Goal: Obtain resource: Download file/media

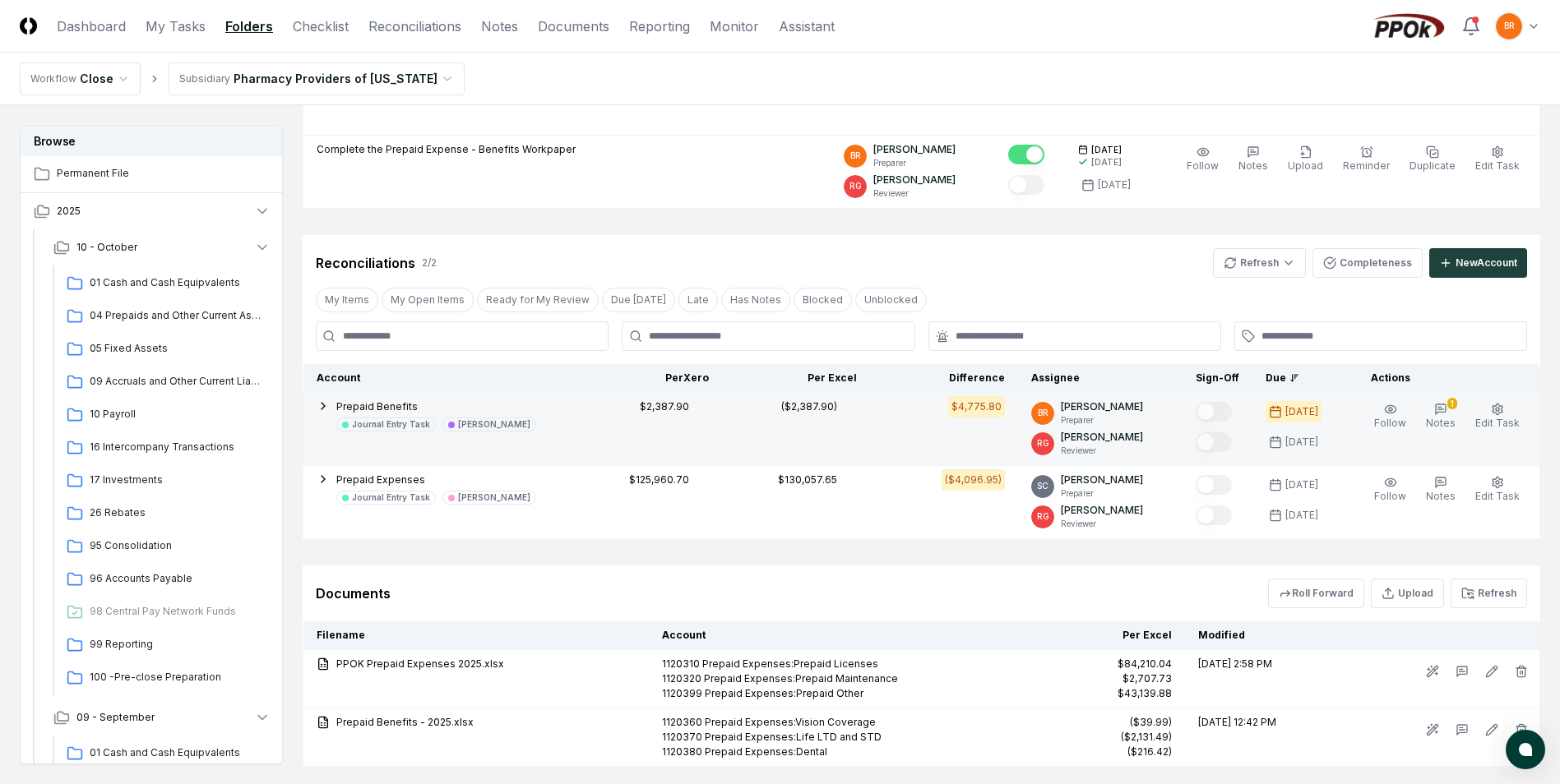
scroll to position [531, 0]
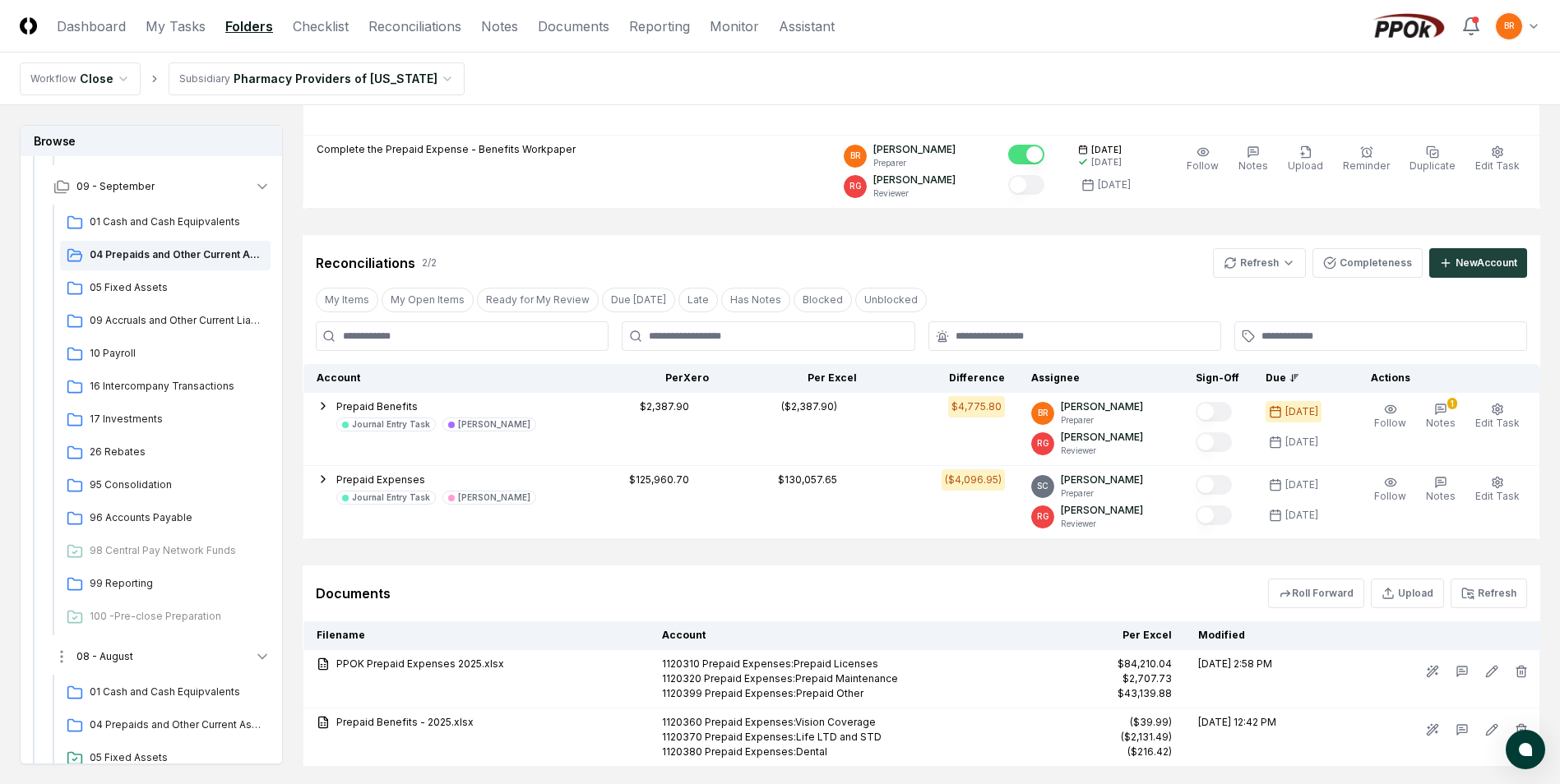
click at [258, 658] on icon "button" at bounding box center [262, 656] width 16 height 16
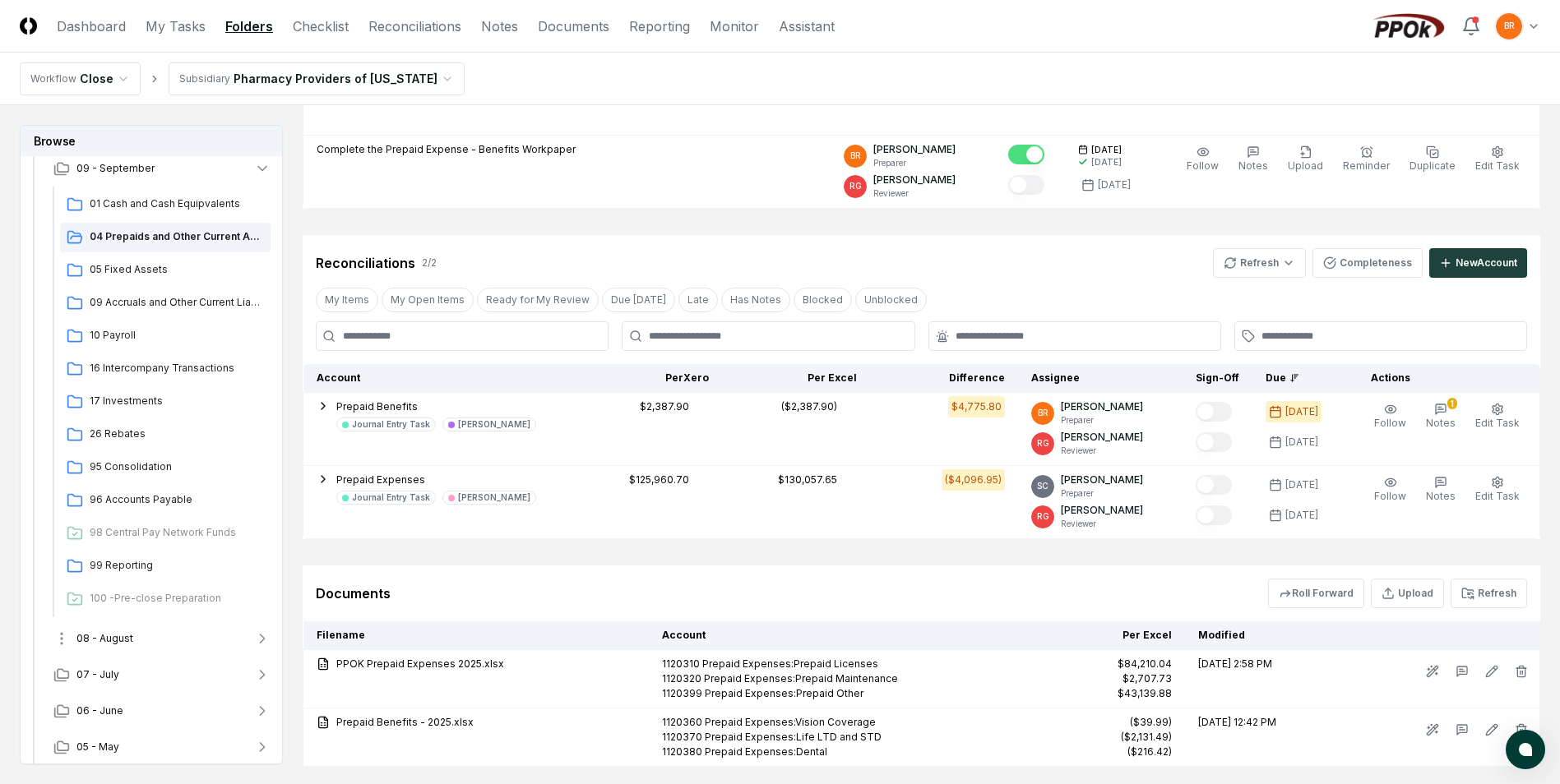
scroll to position [554, 0]
click at [265, 636] on icon "button" at bounding box center [262, 633] width 16 height 16
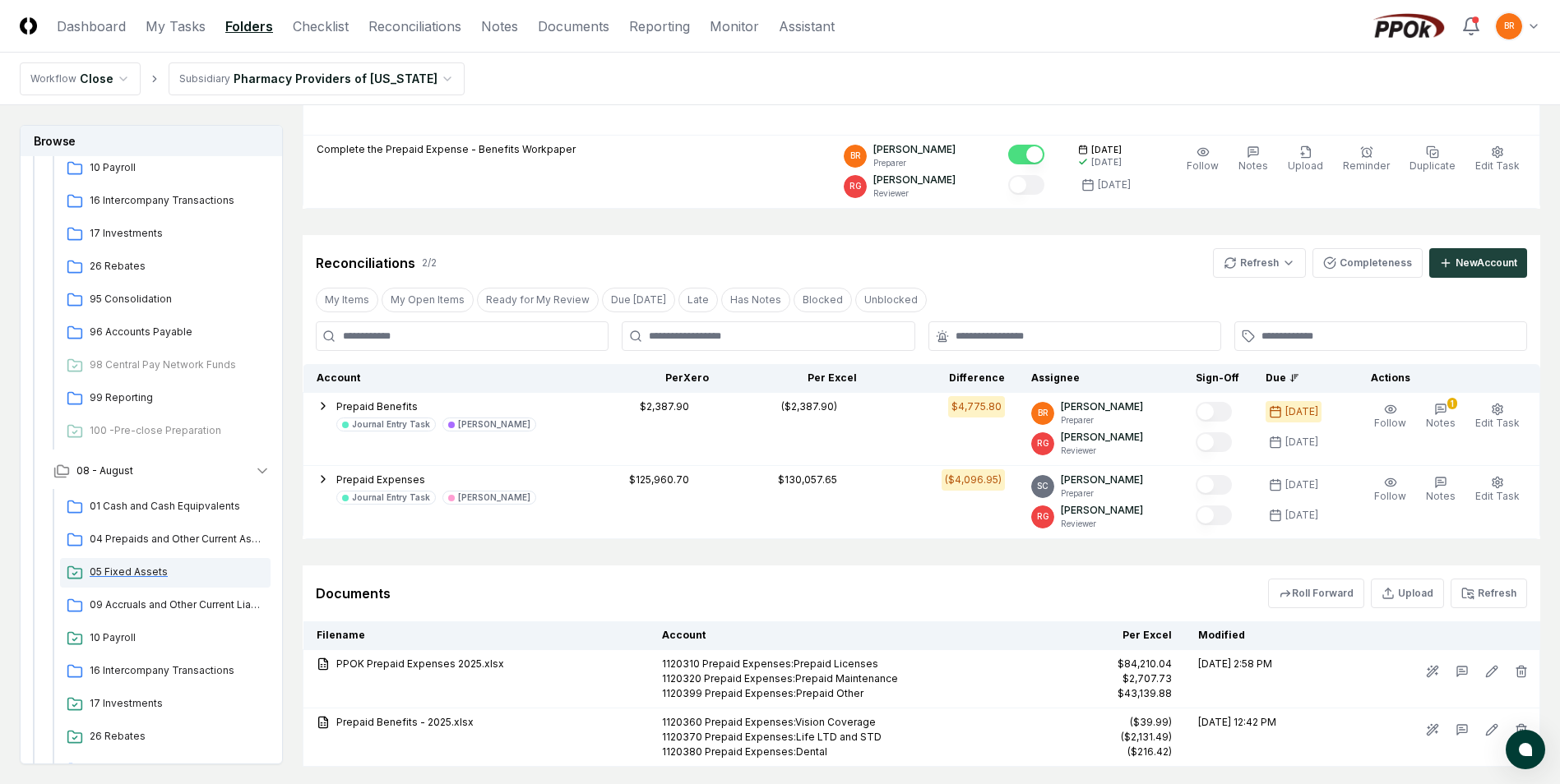
scroll to position [718, 0]
click at [185, 534] on span "04 Prepaids and Other Current Assets" at bounding box center [177, 537] width 174 height 15
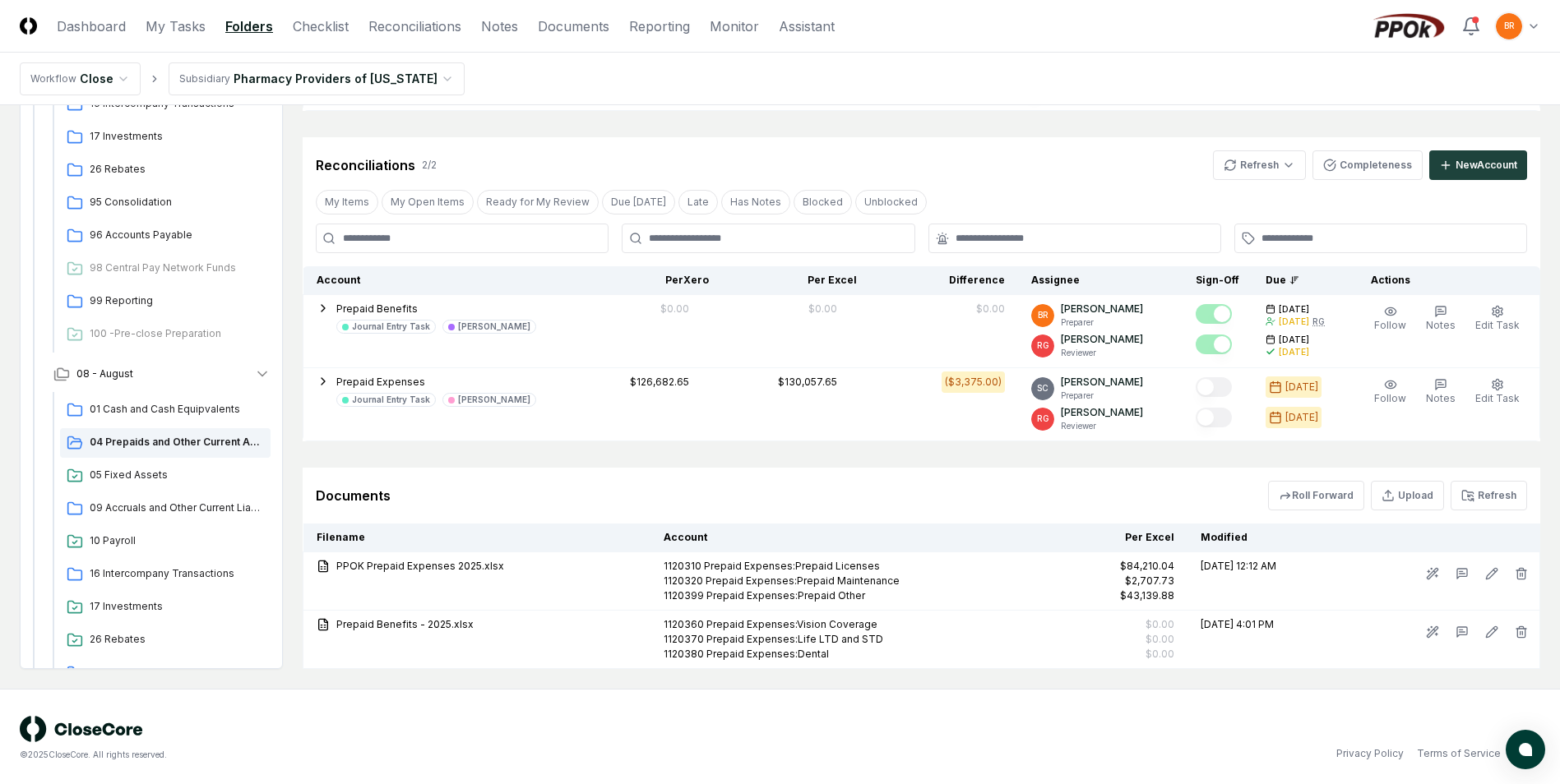
scroll to position [348, 0]
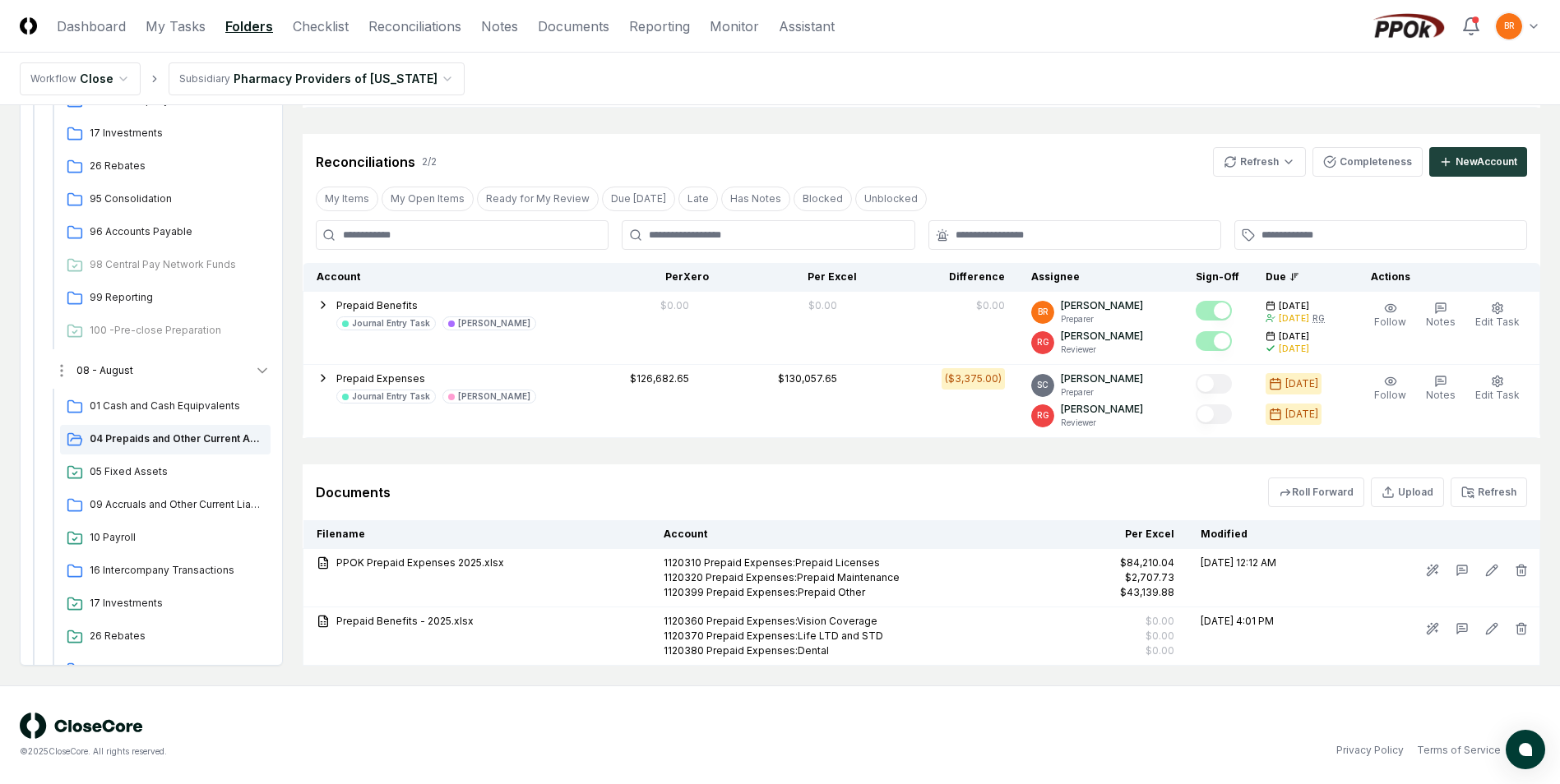
click at [261, 369] on icon "button" at bounding box center [262, 371] width 16 height 16
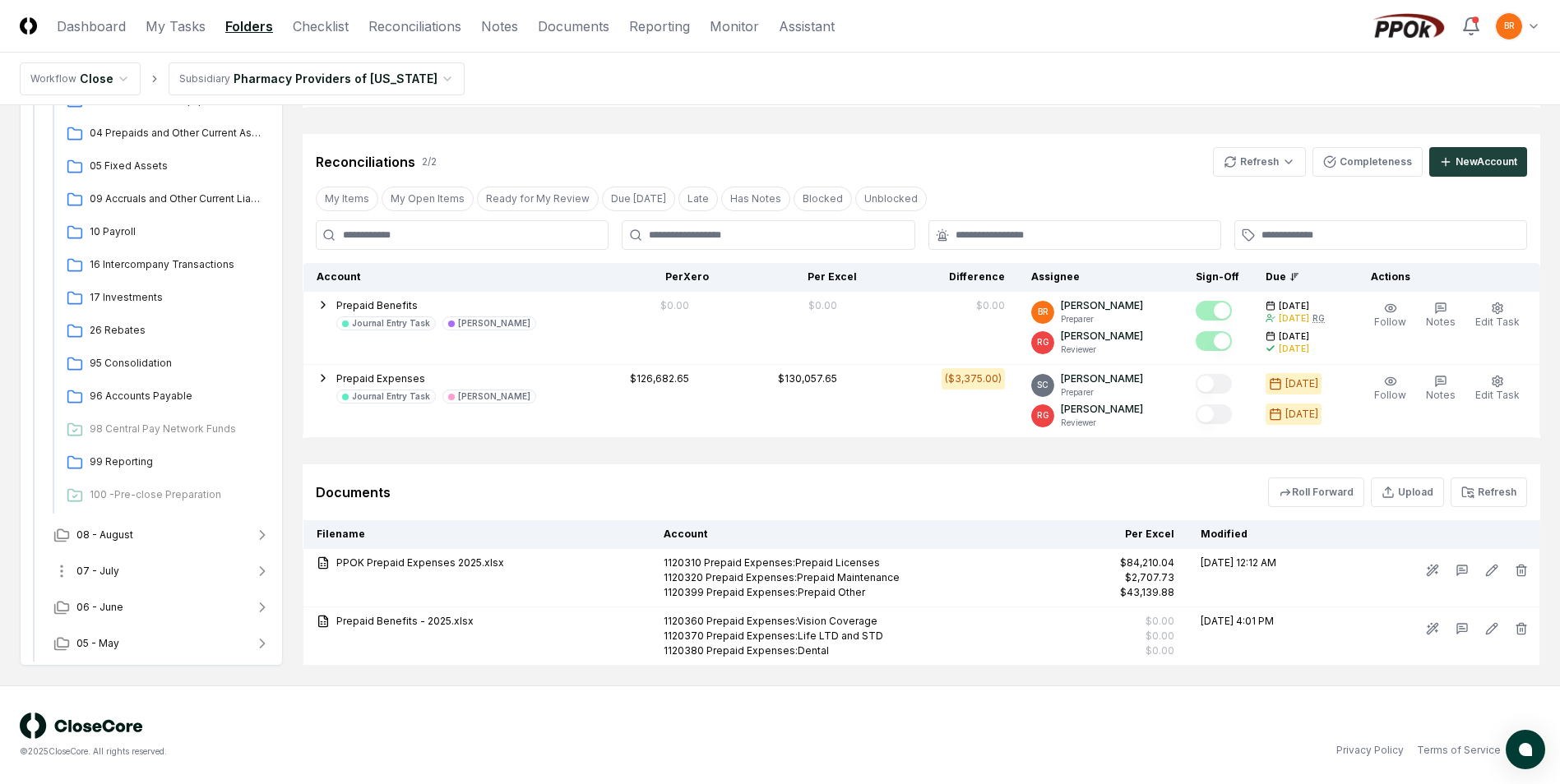
click at [262, 570] on icon "button" at bounding box center [262, 571] width 4 height 8
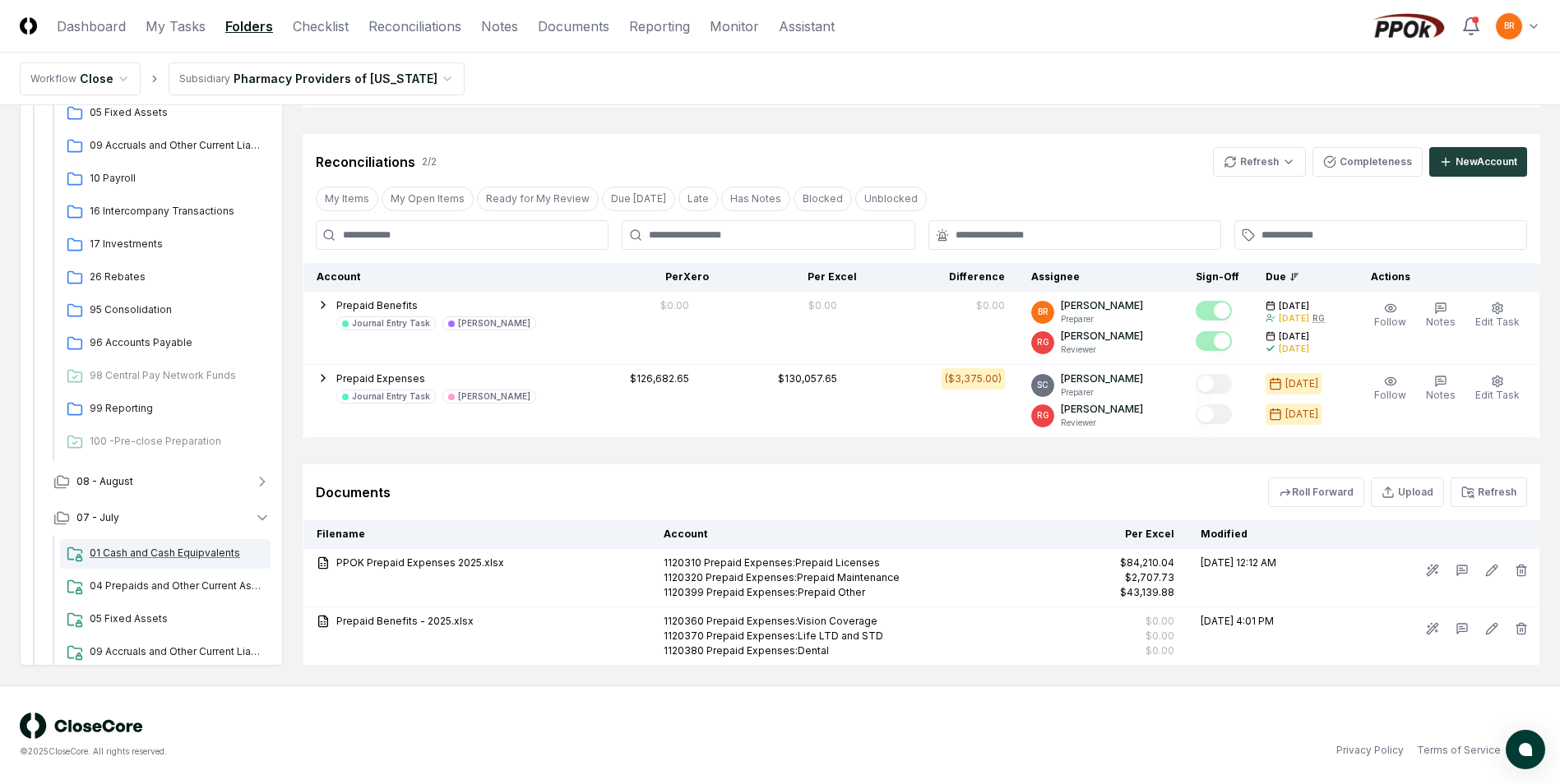
scroll to position [636, 0]
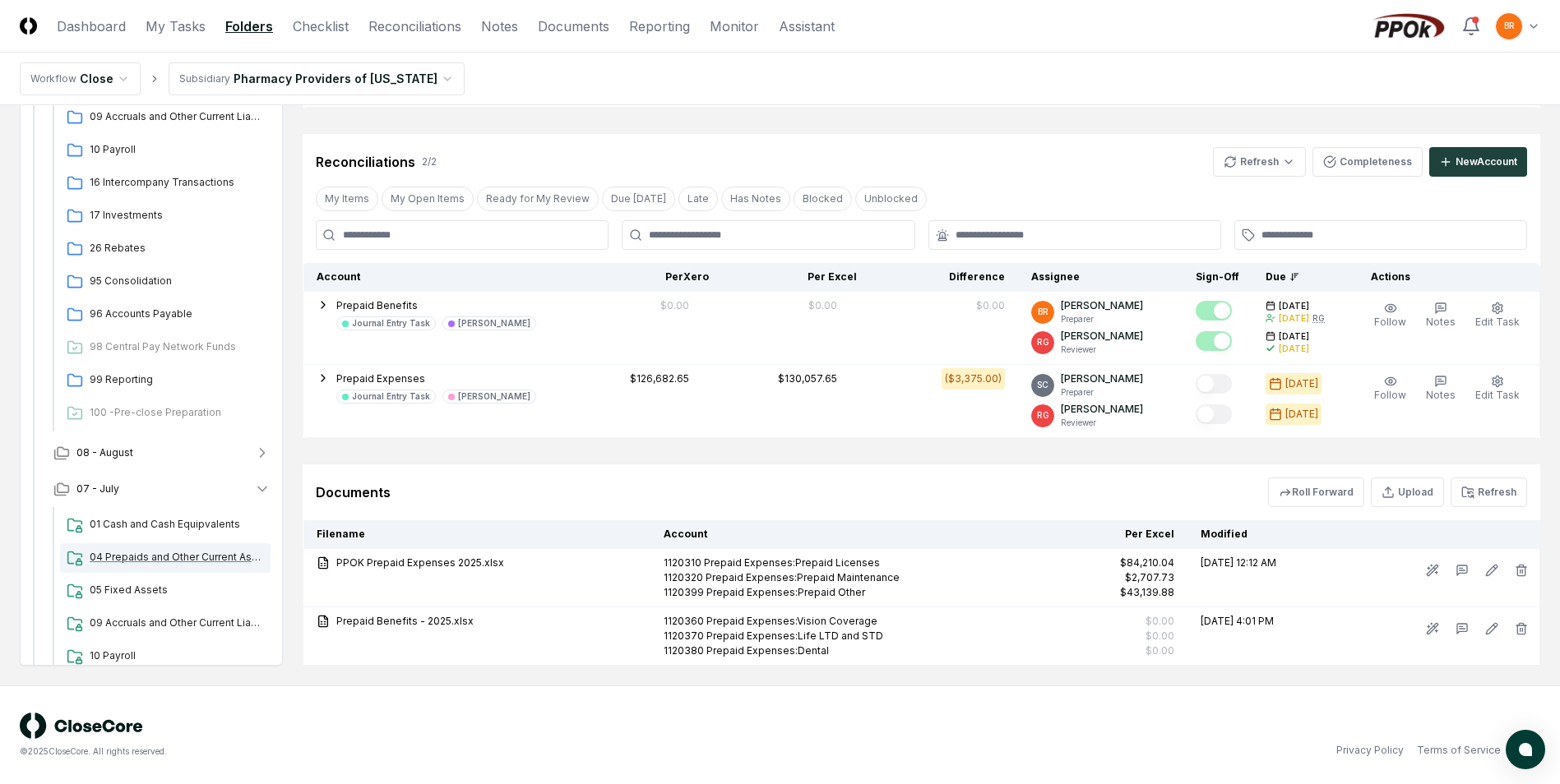
click at [213, 554] on span "04 Prepaids and Other Current Assets" at bounding box center [177, 556] width 174 height 15
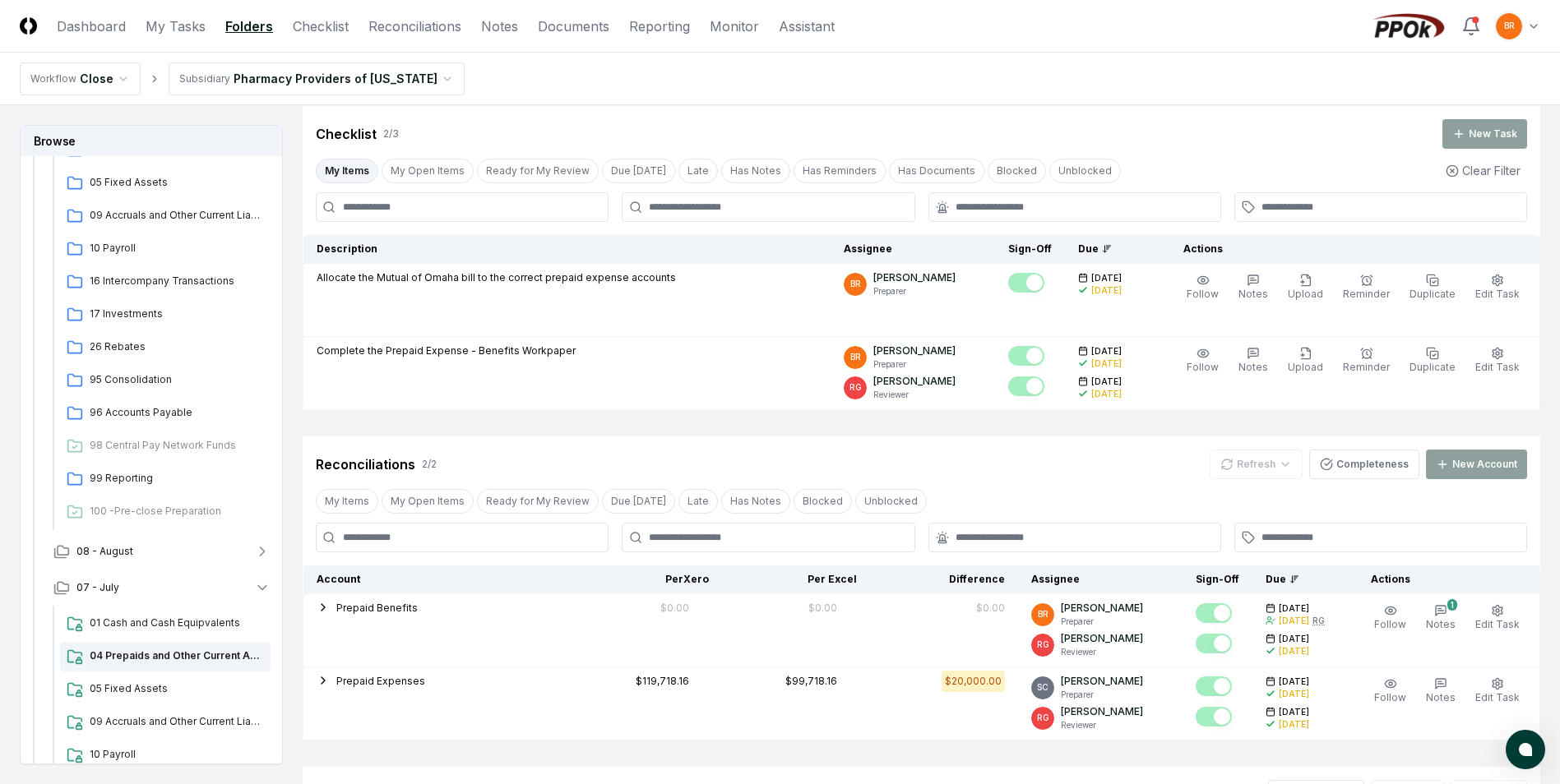
scroll to position [431, 0]
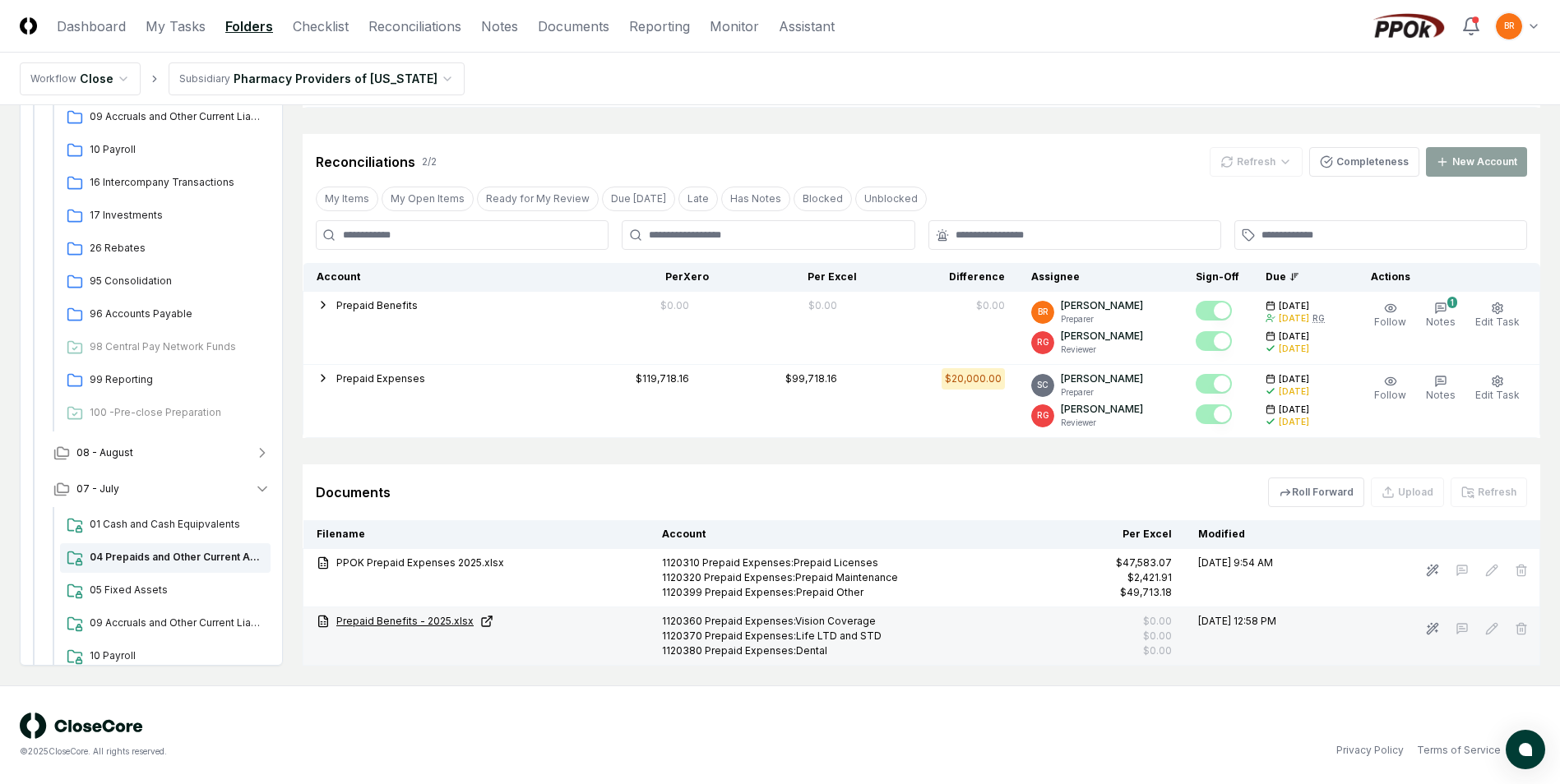
click at [411, 617] on link "Prepaid Benefits - 2025.xlsx" at bounding box center [476, 621] width 319 height 15
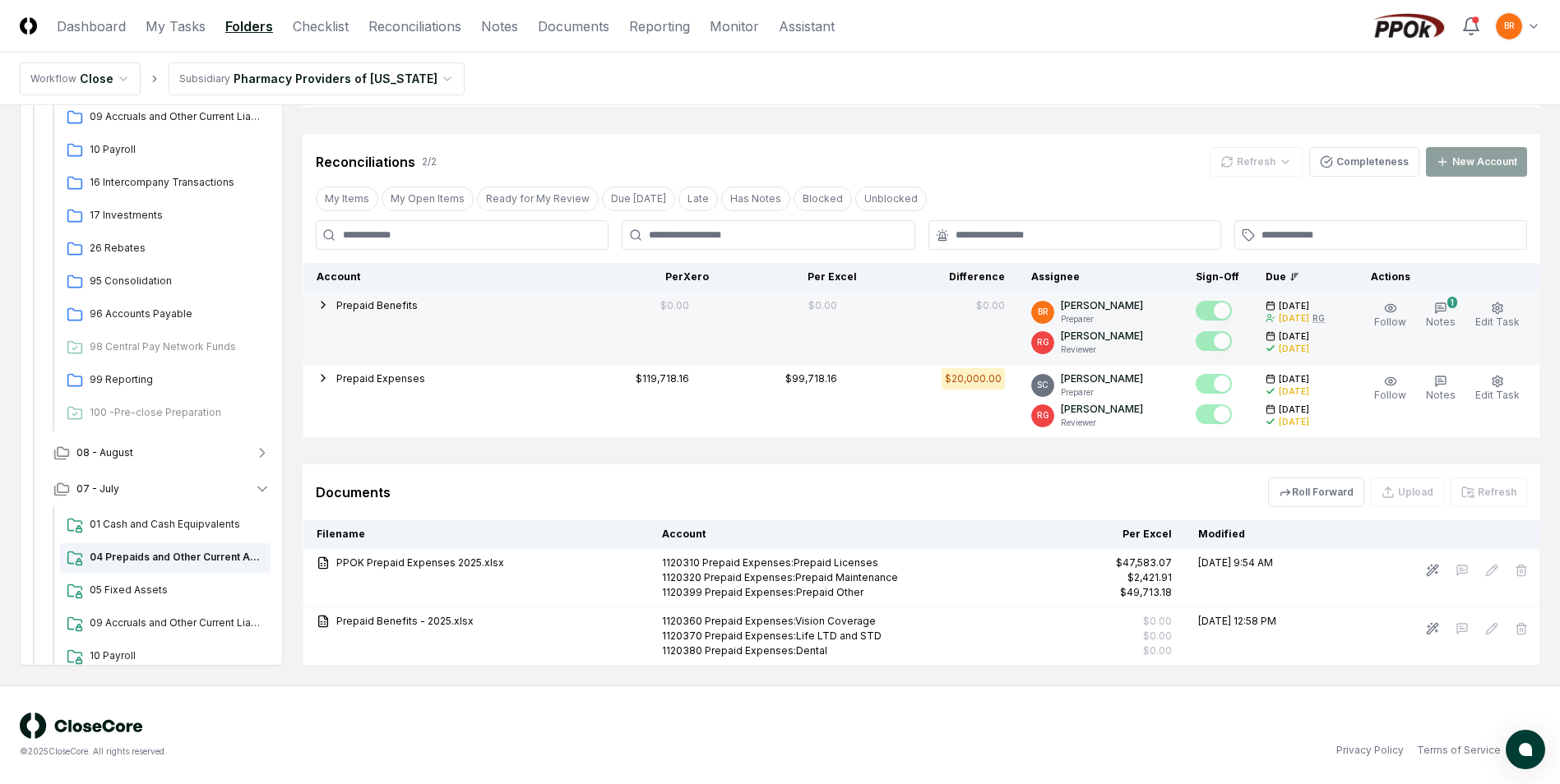
click at [1449, 318] on span "Notes" at bounding box center [1440, 322] width 29 height 12
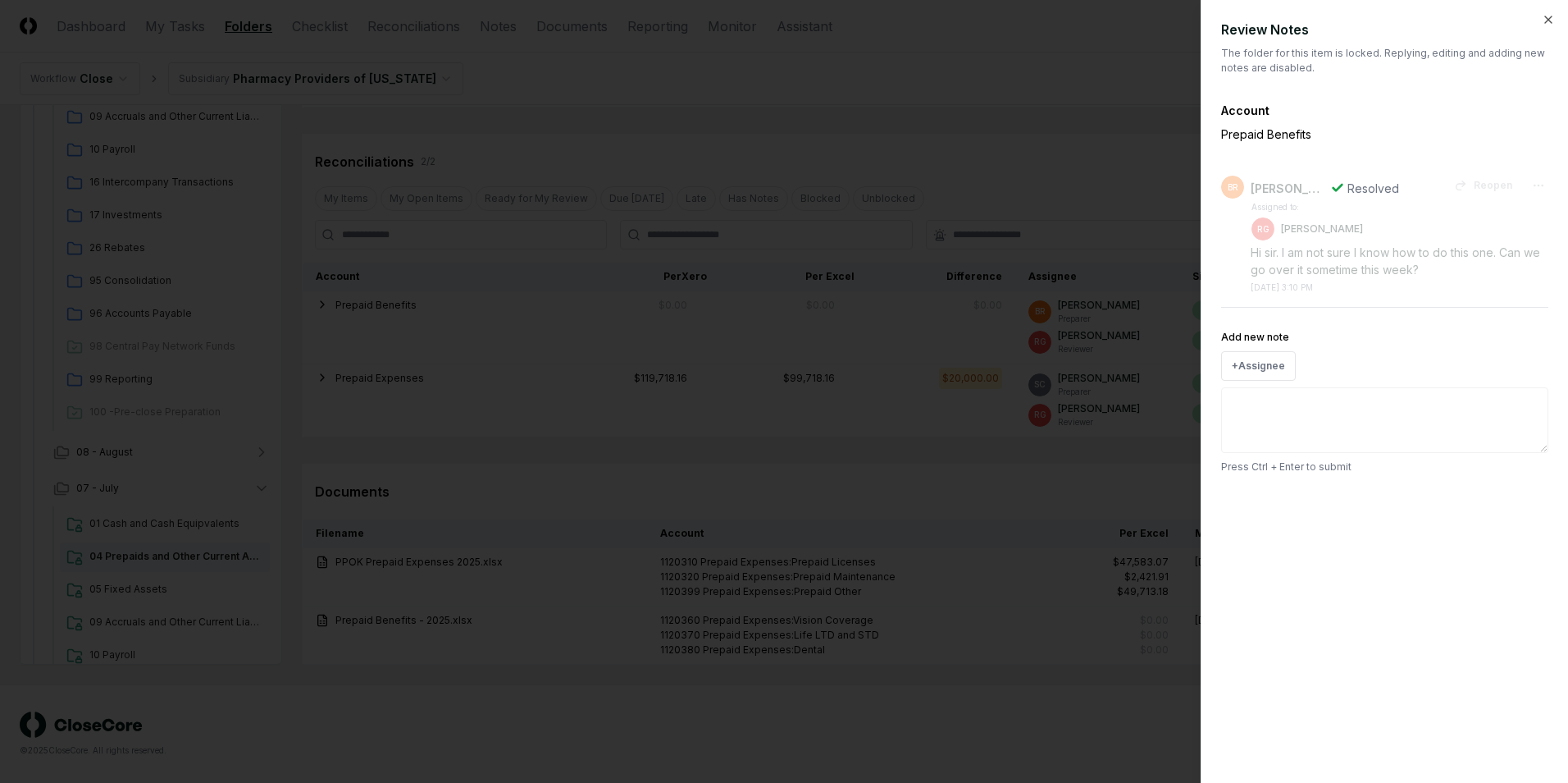
click at [1367, 272] on div "Hi sir. I am not sure I know how to do this one. Can we go over it sometime thi…" at bounding box center [1400, 261] width 298 height 35
click at [1553, 14] on icon "button" at bounding box center [1548, 20] width 13 height 13
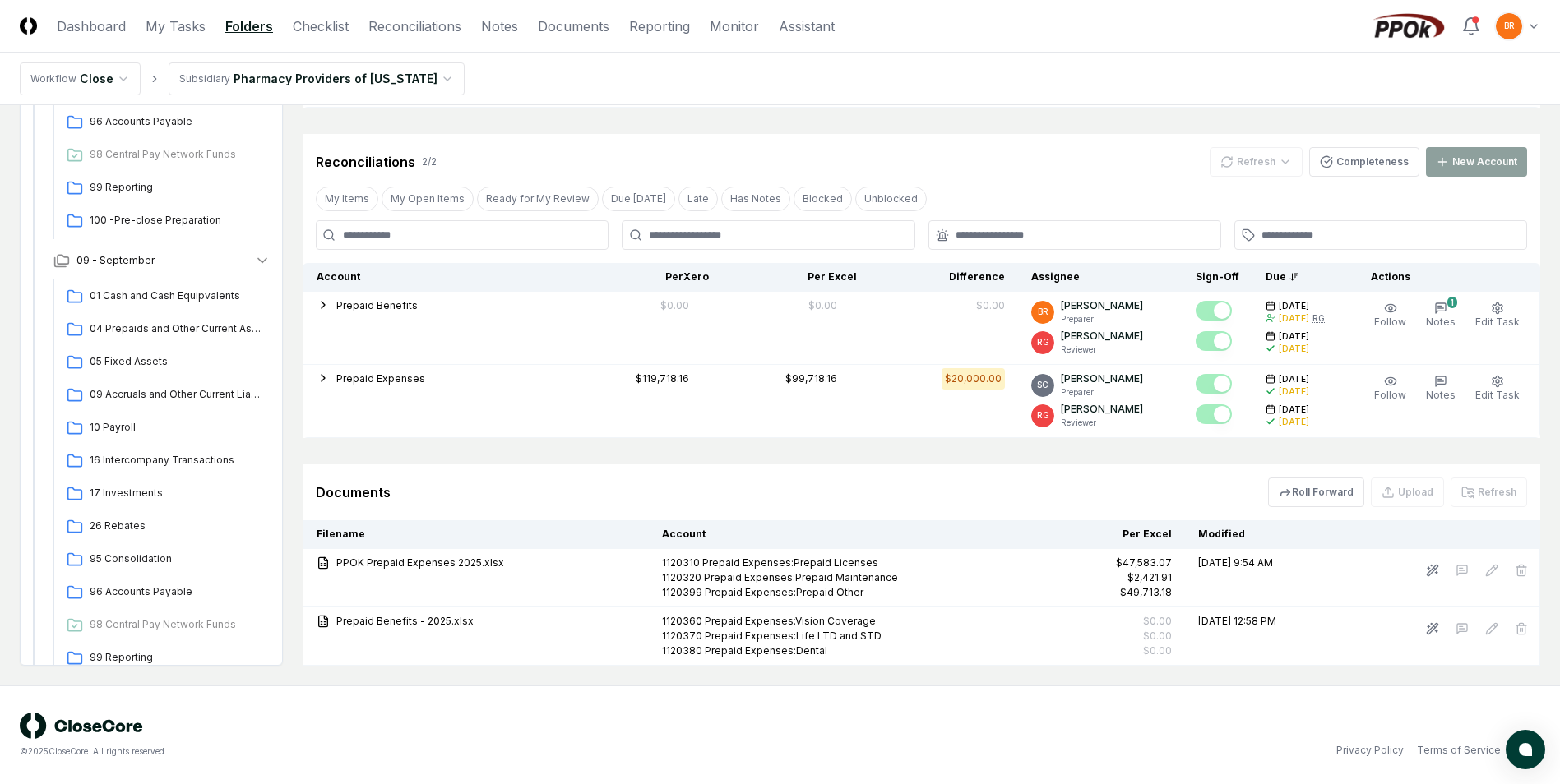
scroll to position [308, 0]
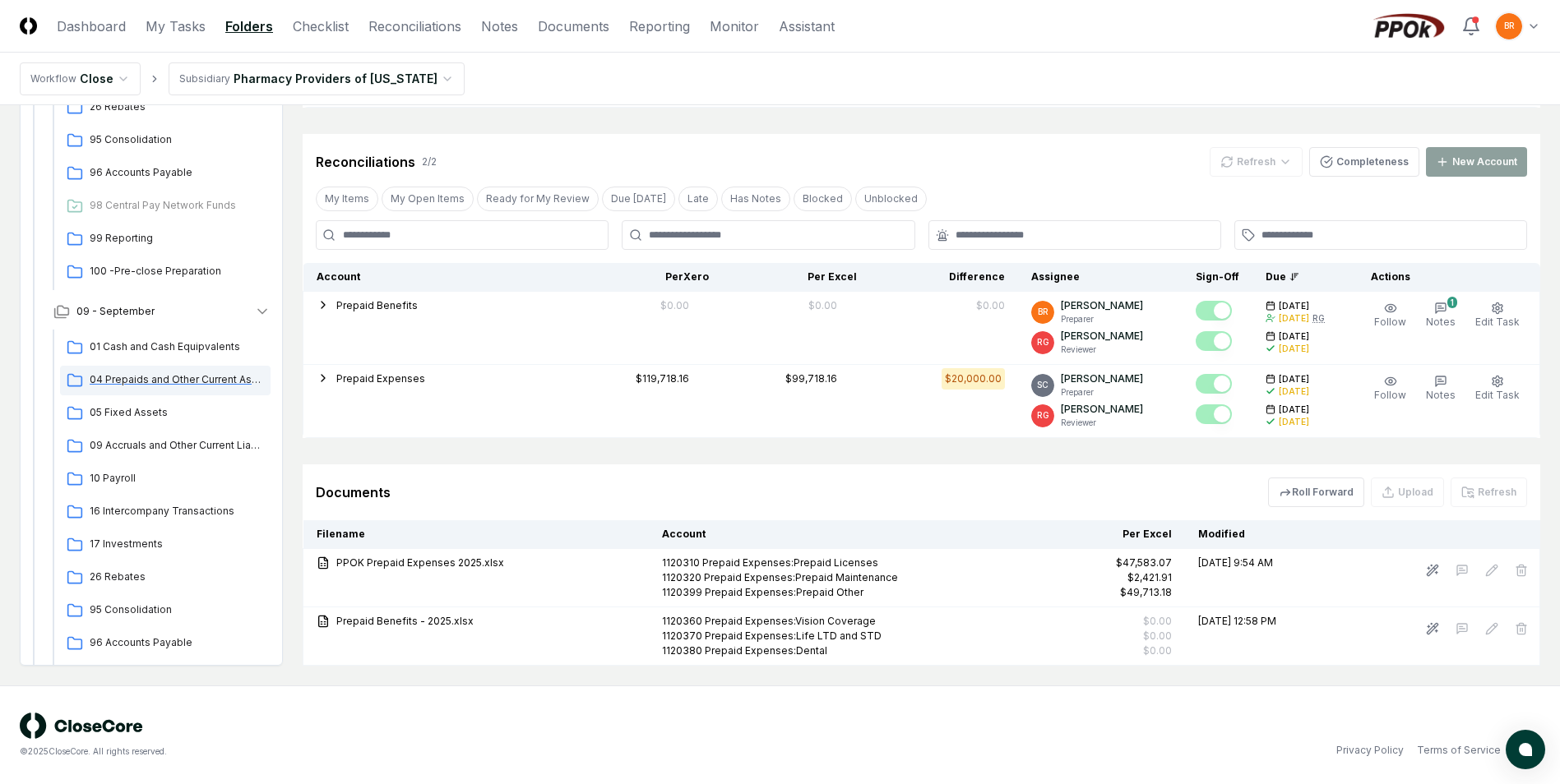
click at [173, 376] on span "04 Prepaids and Other Current Assets" at bounding box center [177, 380] width 174 height 15
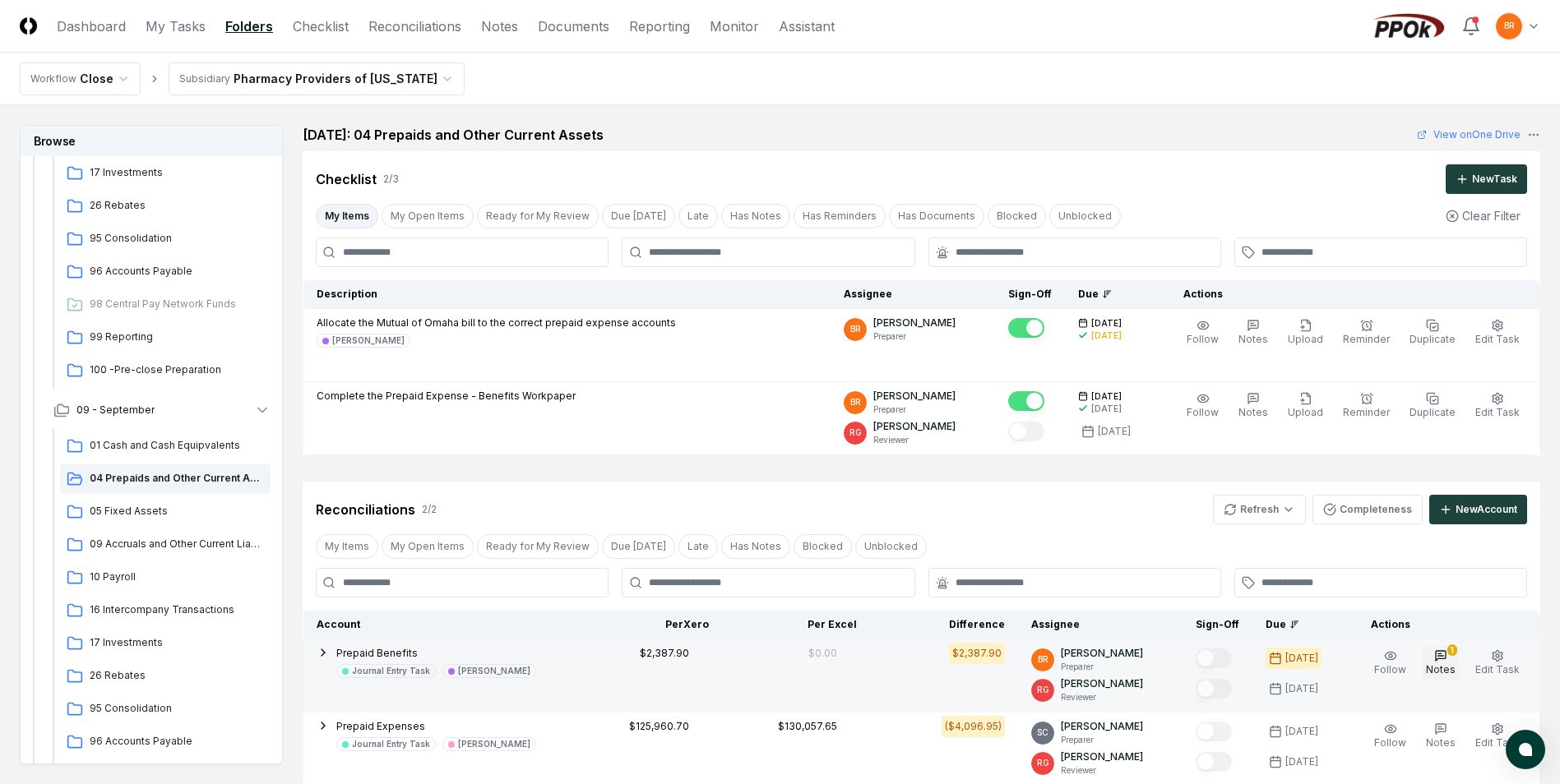
click at [1448, 669] on span "Notes" at bounding box center [1440, 669] width 29 height 12
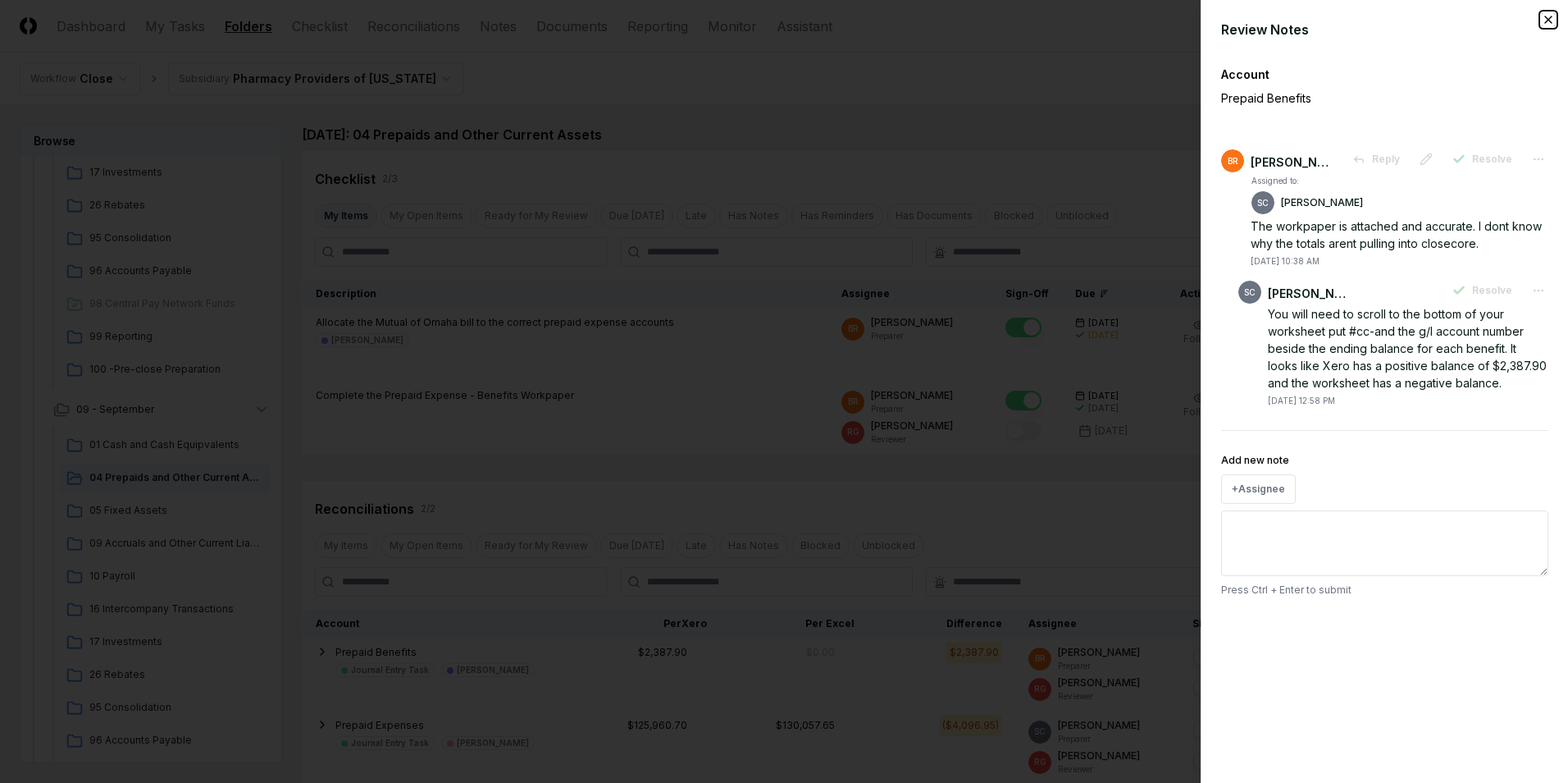
click at [1549, 16] on icon "button" at bounding box center [1548, 20] width 13 height 13
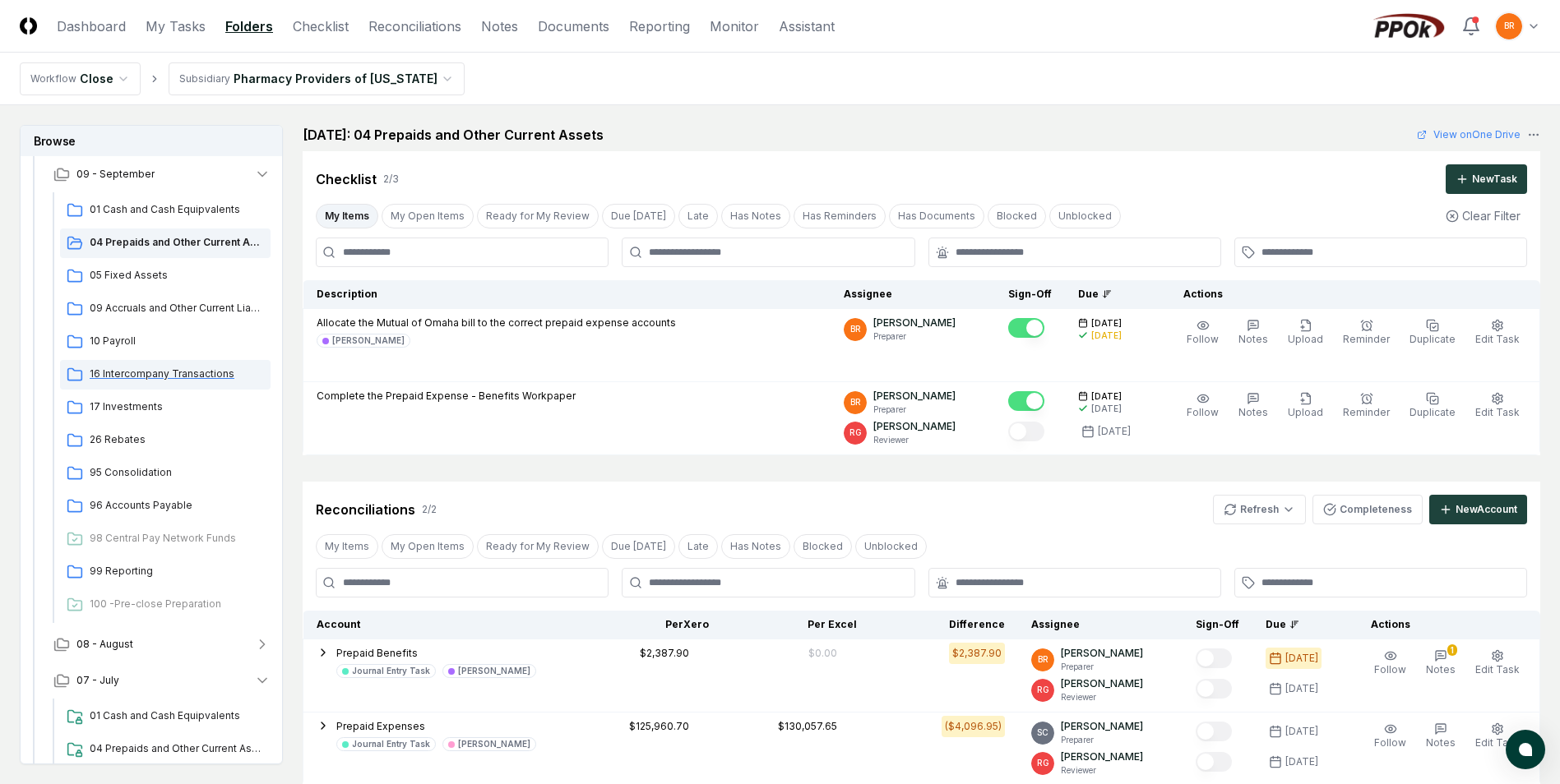
scroll to position [636, 0]
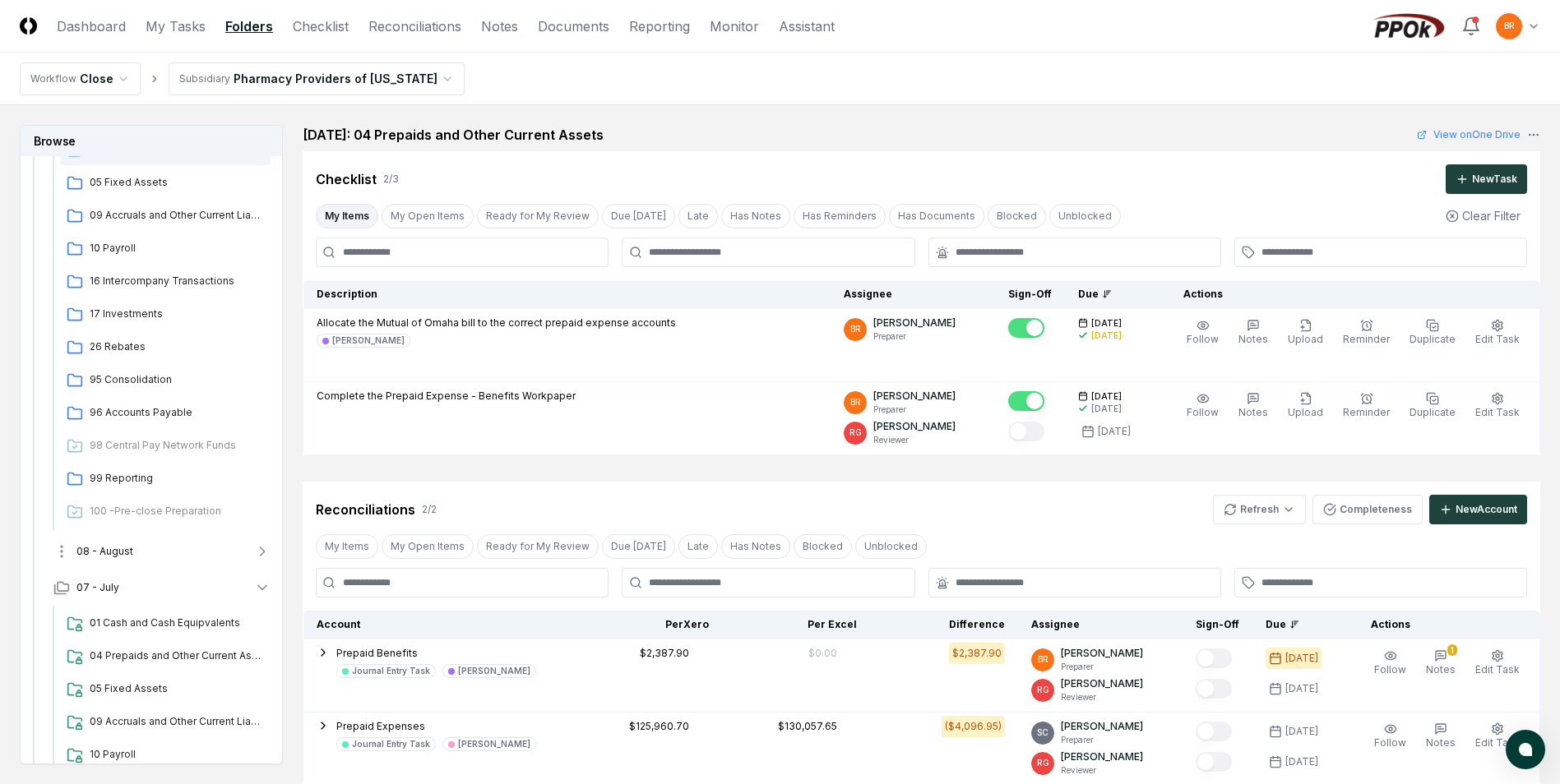
click at [265, 550] on icon "button" at bounding box center [262, 551] width 16 height 16
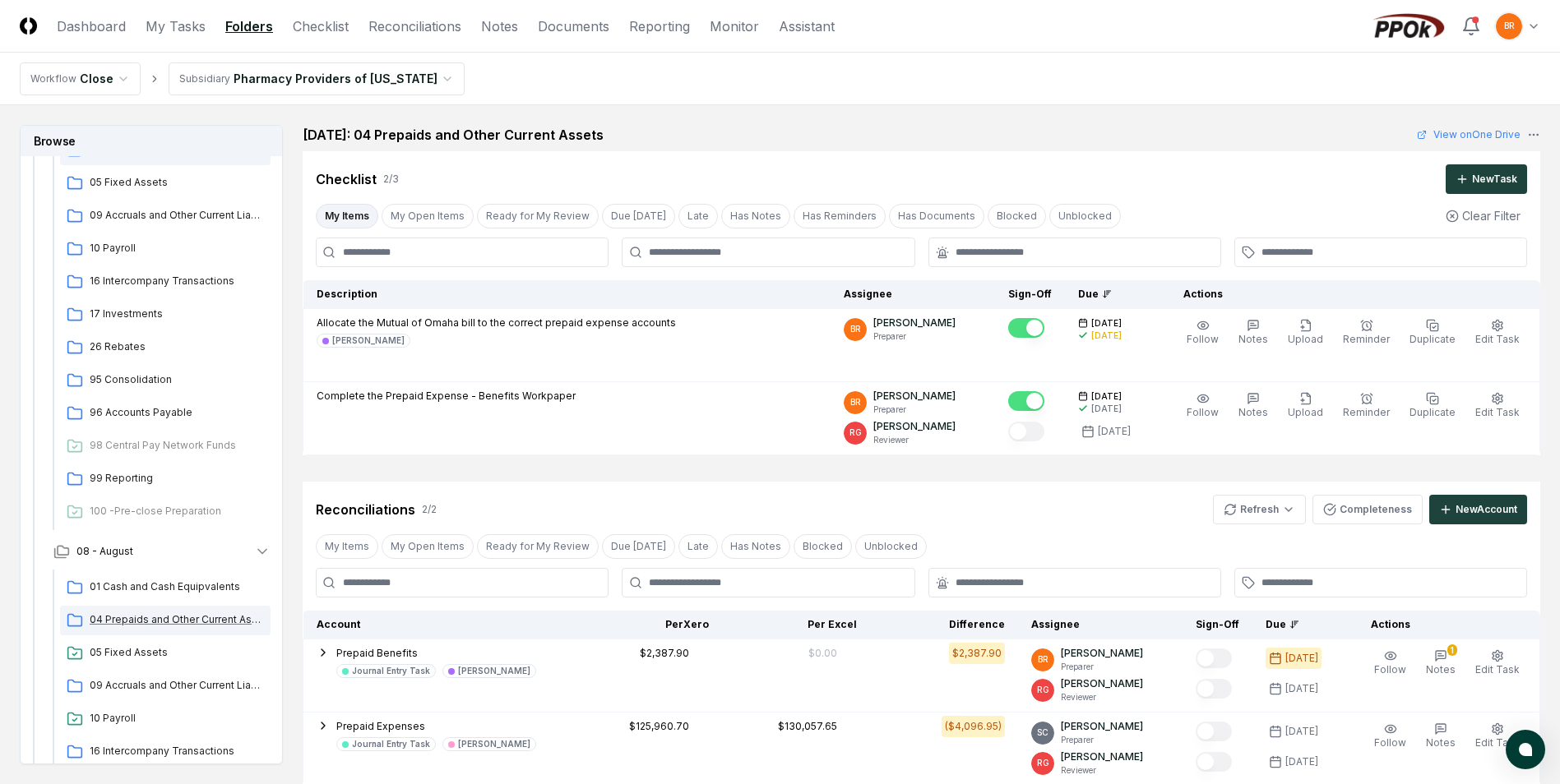
click at [188, 623] on span "04 Prepaids and Other Current Assets" at bounding box center [177, 620] width 174 height 15
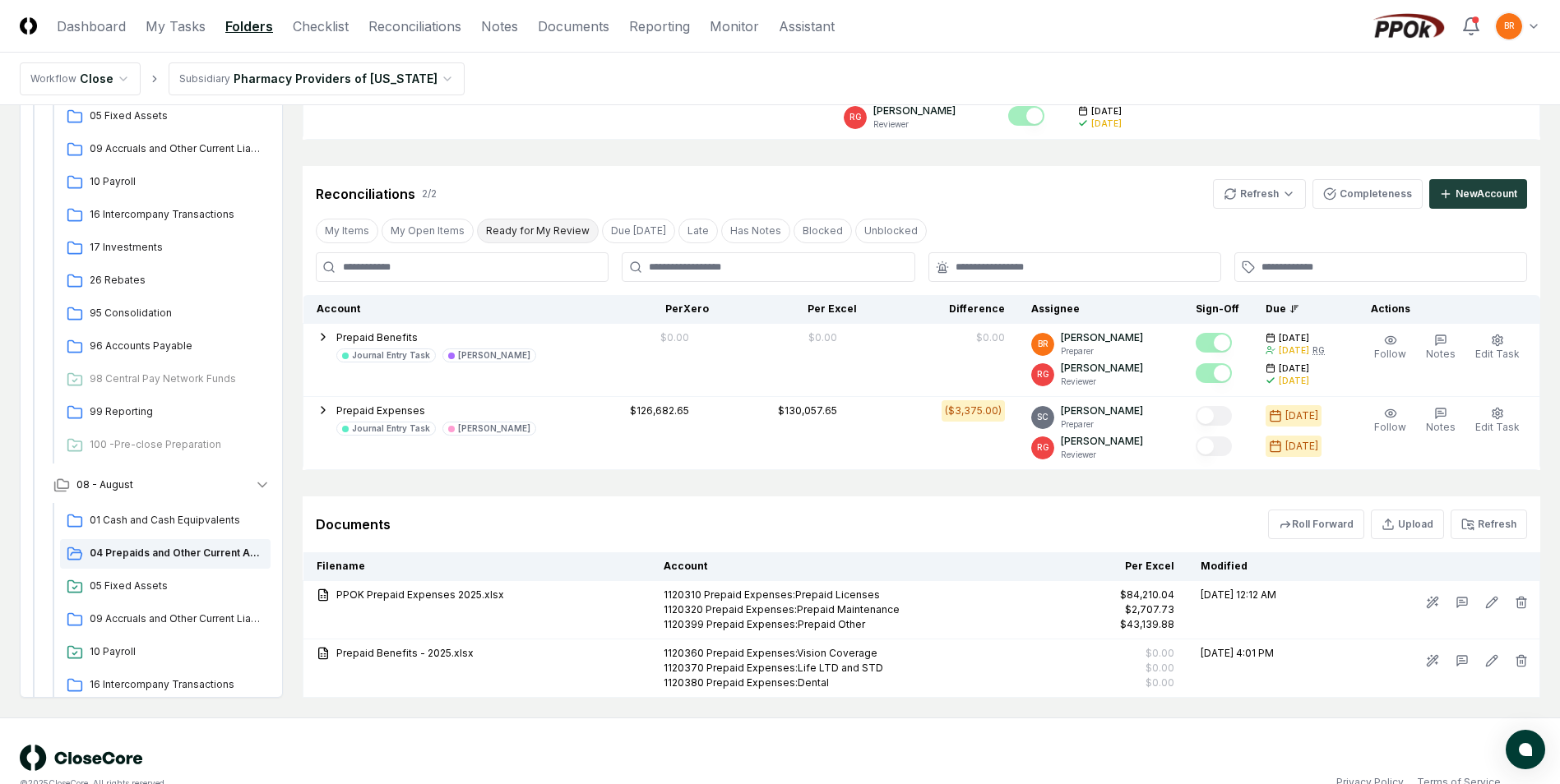
scroll to position [348, 0]
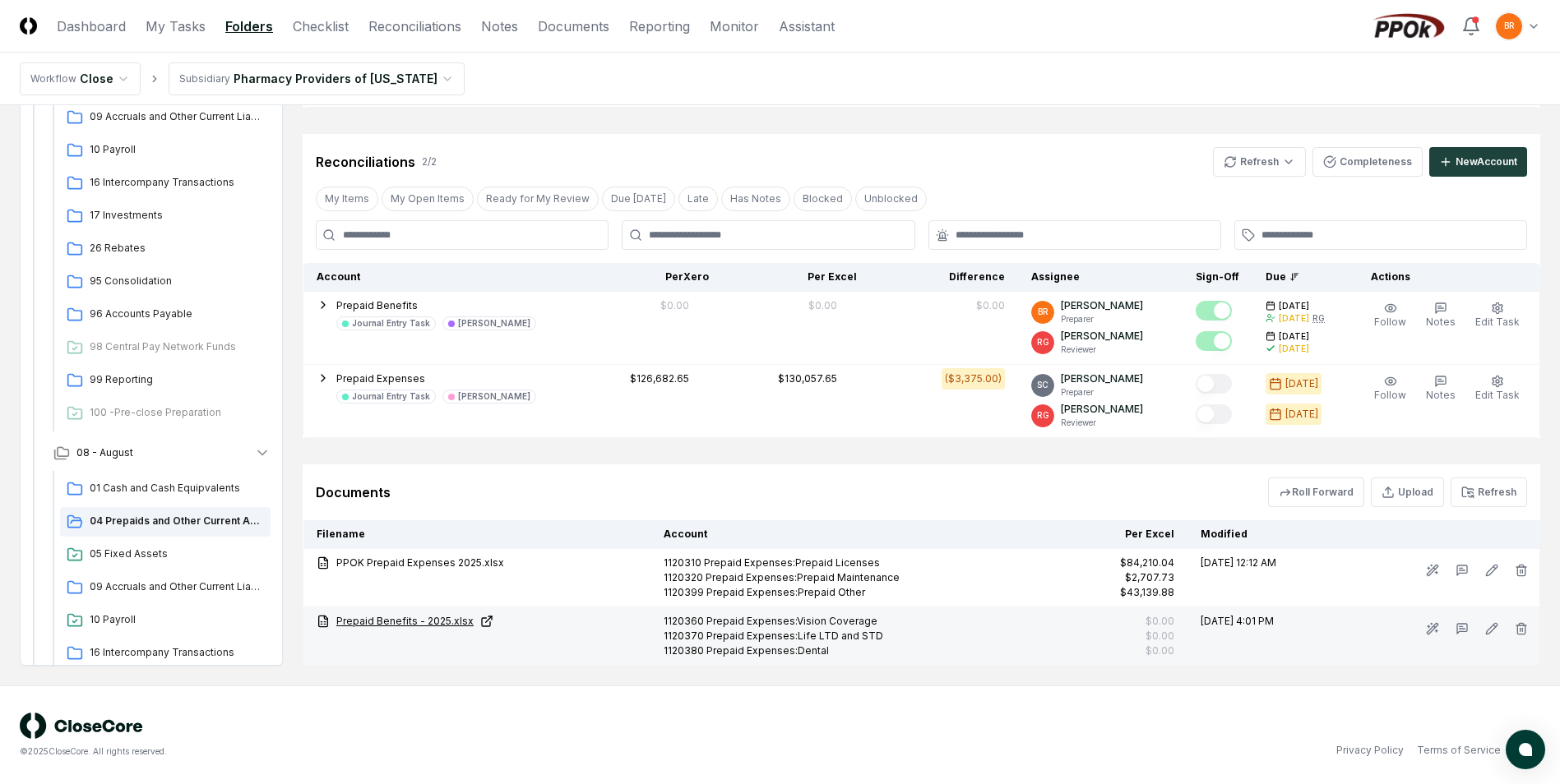
click at [415, 617] on link "Prepaid Benefits - 2025.xlsx" at bounding box center [477, 621] width 321 height 15
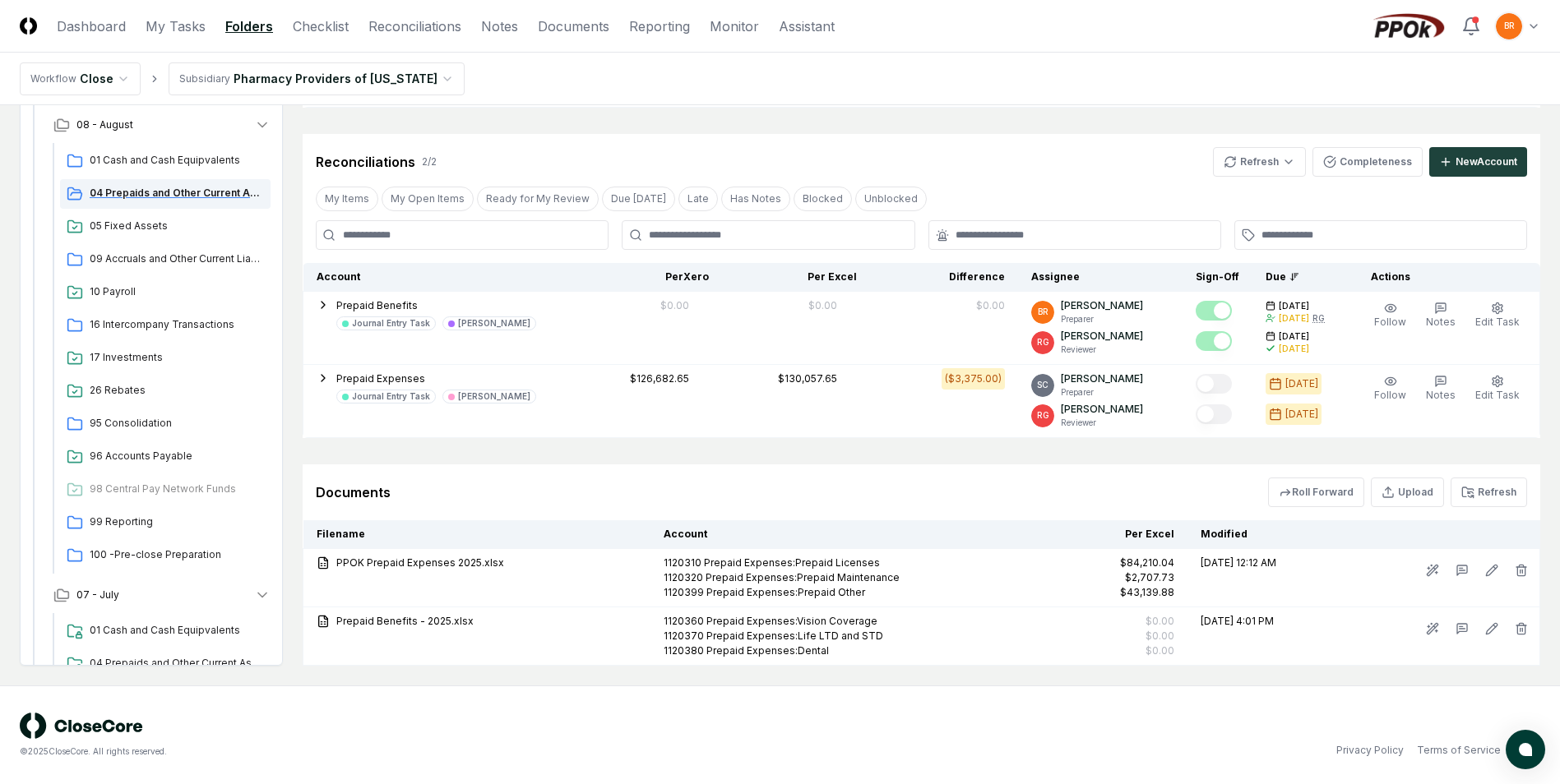
scroll to position [964, 0]
click at [167, 659] on span "04 Prepaids and Other Current Assets" at bounding box center [177, 662] width 174 height 15
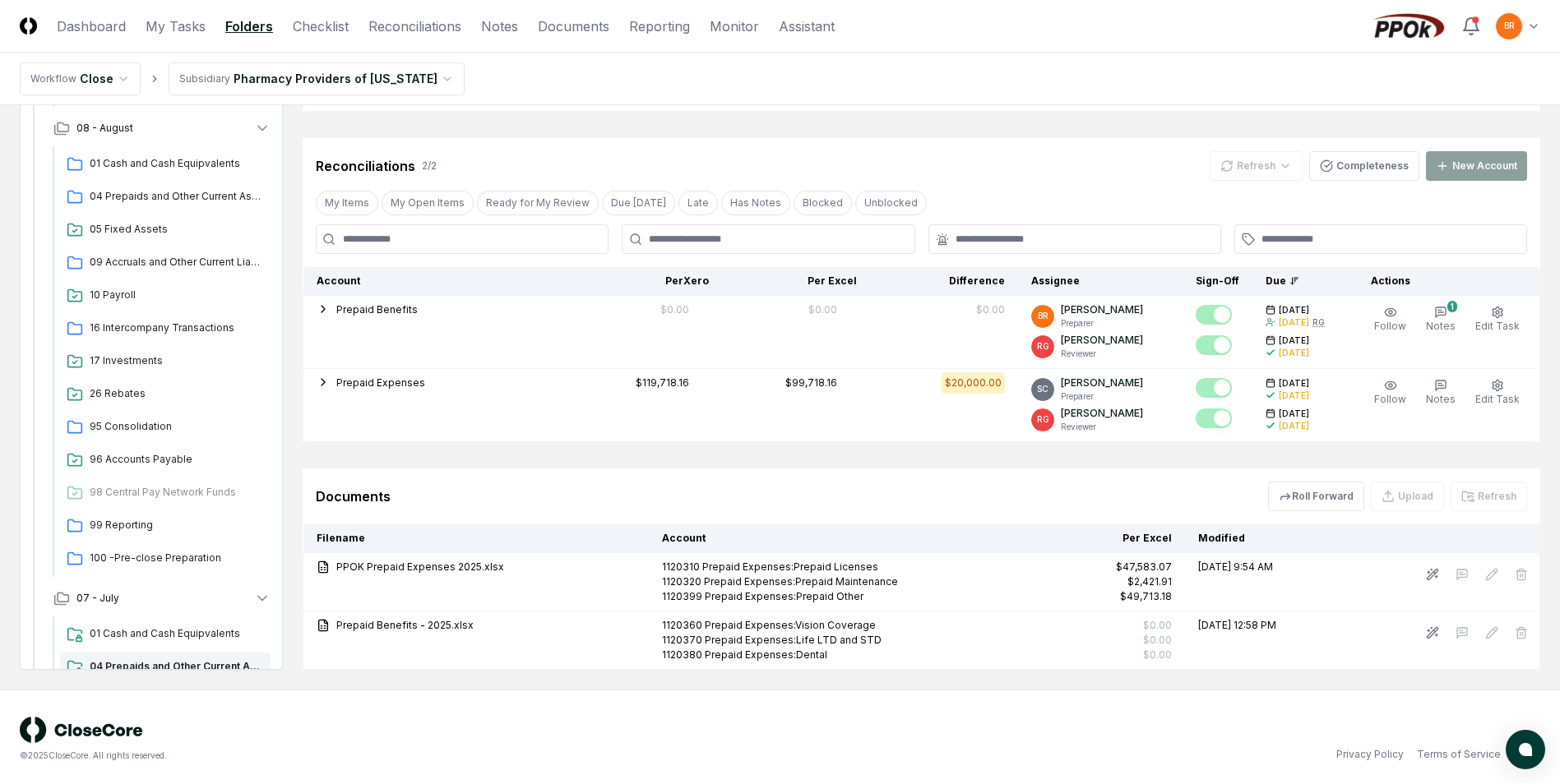
scroll to position [431, 0]
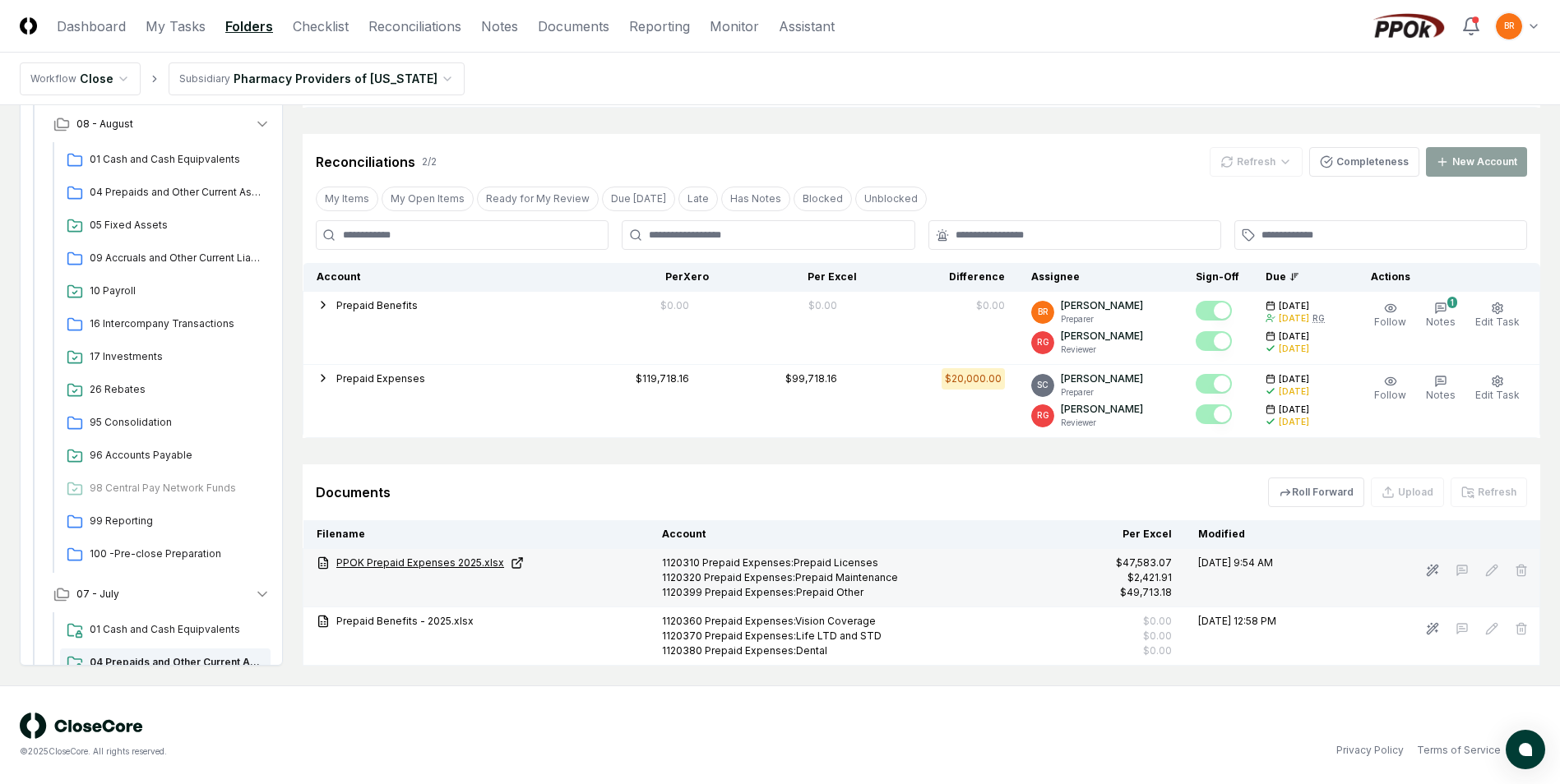
click at [439, 563] on link "PPOK Prepaid Expenses 2025.xlsx" at bounding box center [476, 563] width 319 height 15
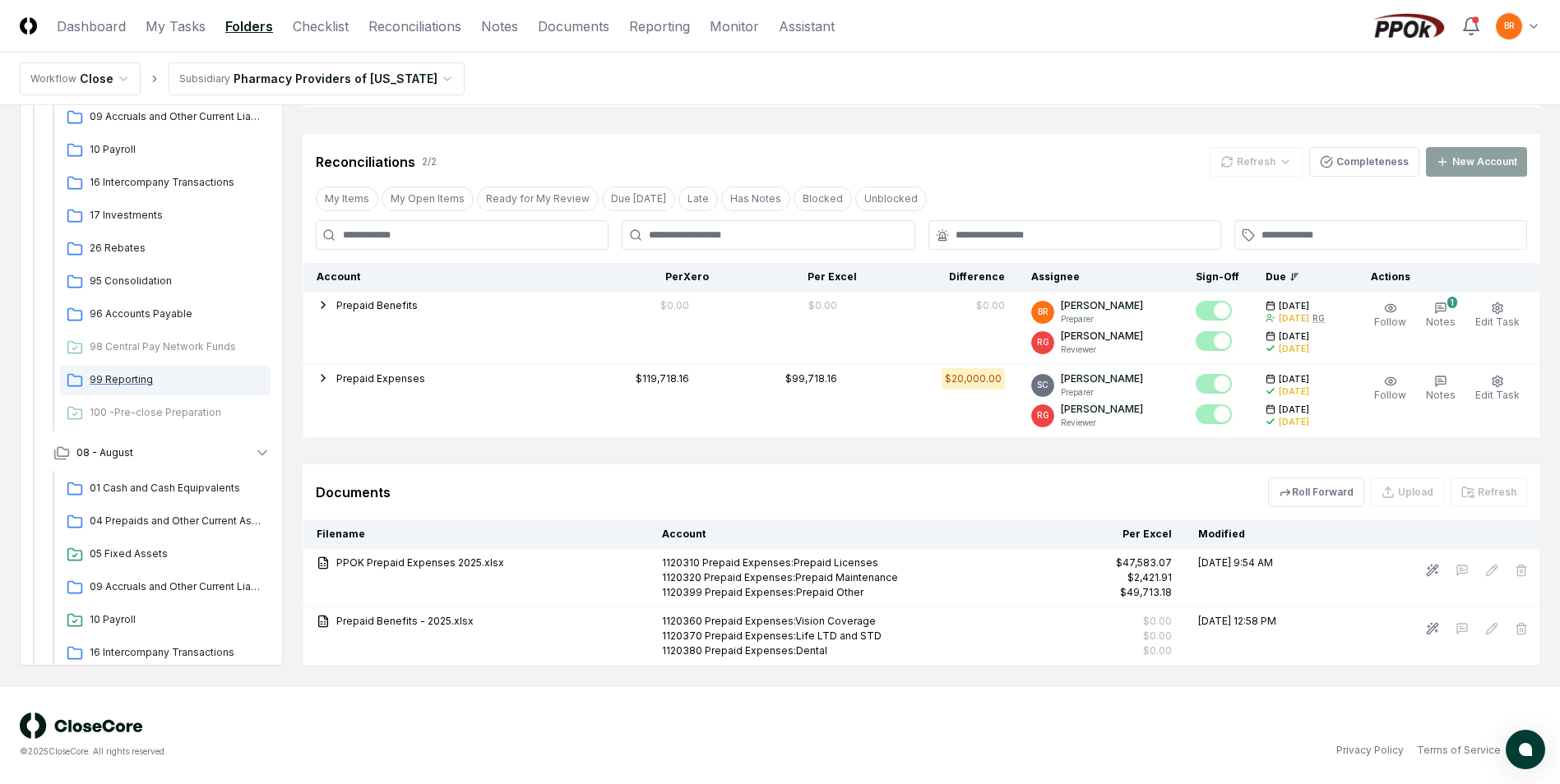
scroll to position [472, 0]
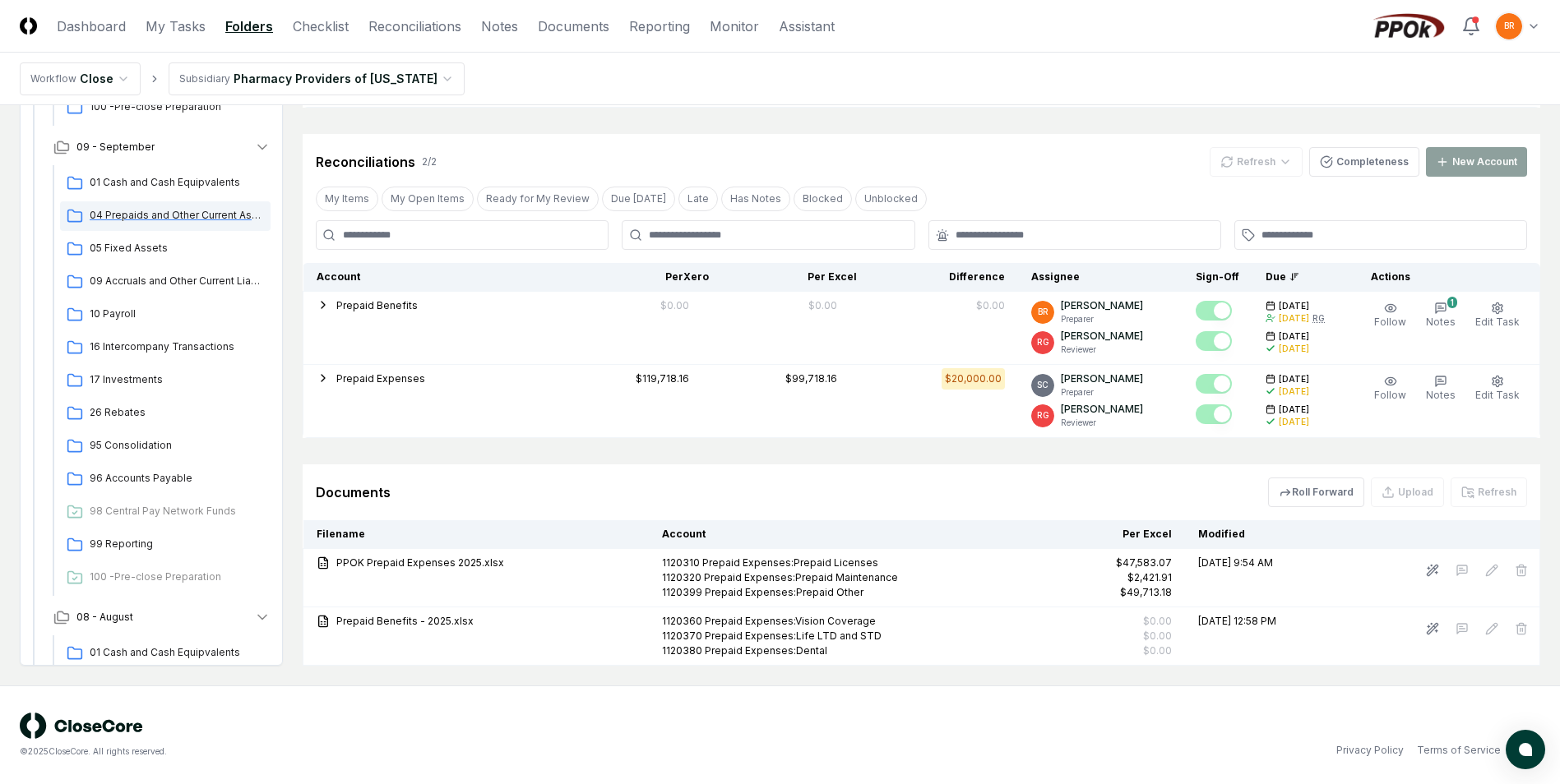
click at [173, 213] on span "04 Prepaids and Other Current Assets" at bounding box center [177, 215] width 174 height 15
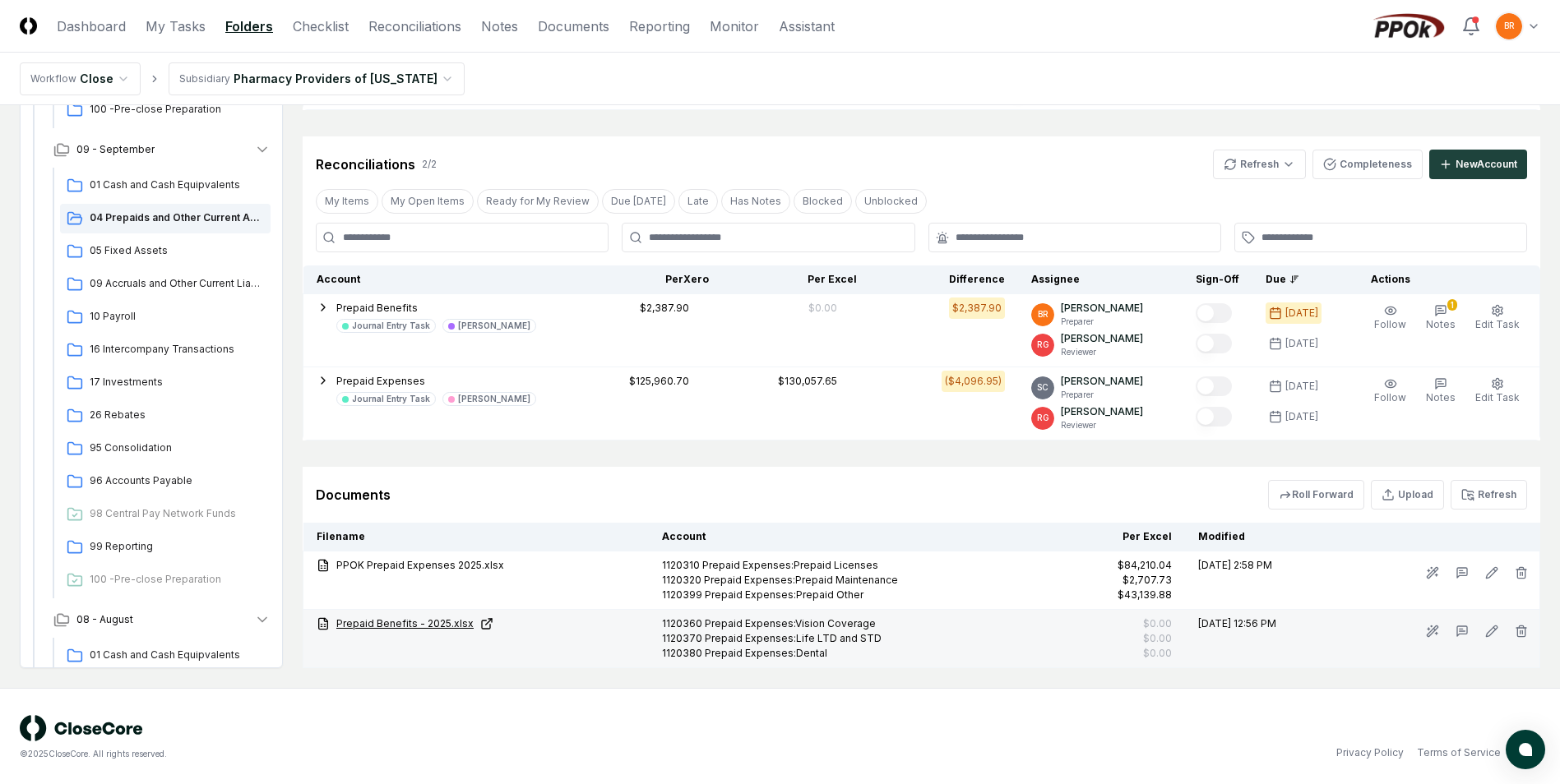
scroll to position [348, 0]
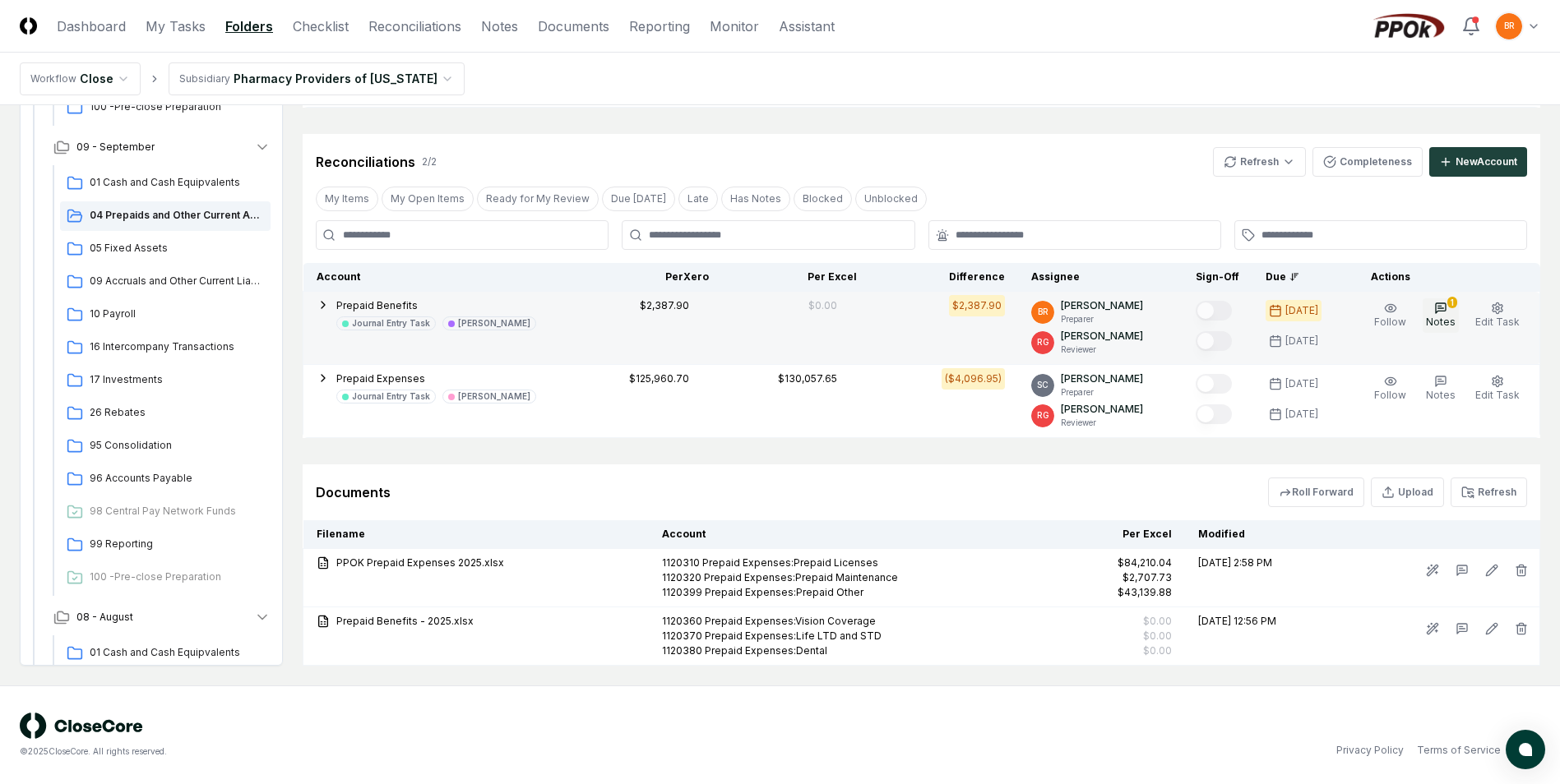
click at [1437, 318] on span "Notes" at bounding box center [1440, 322] width 29 height 12
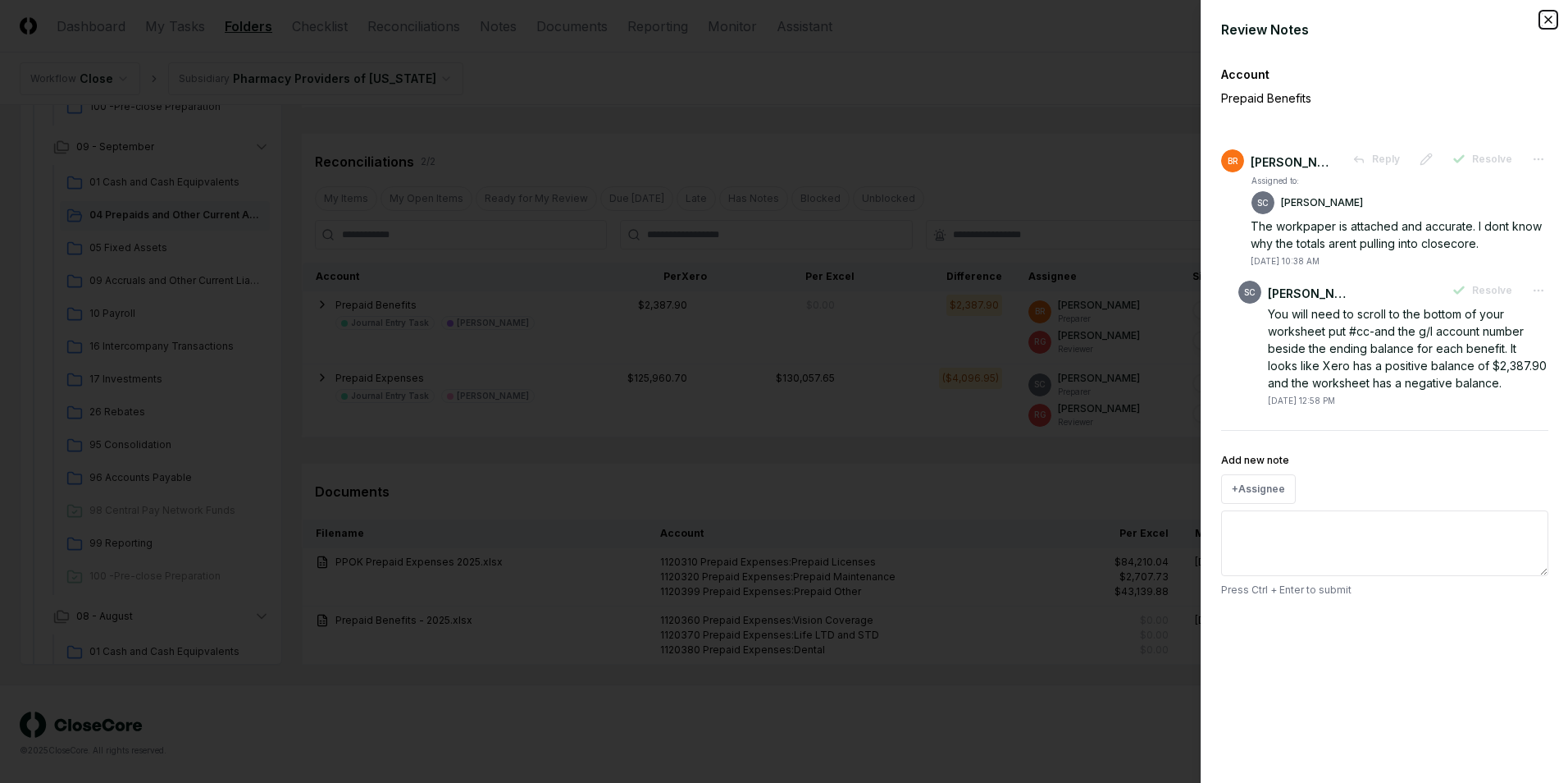
click at [1549, 16] on icon "button" at bounding box center [1548, 20] width 13 height 13
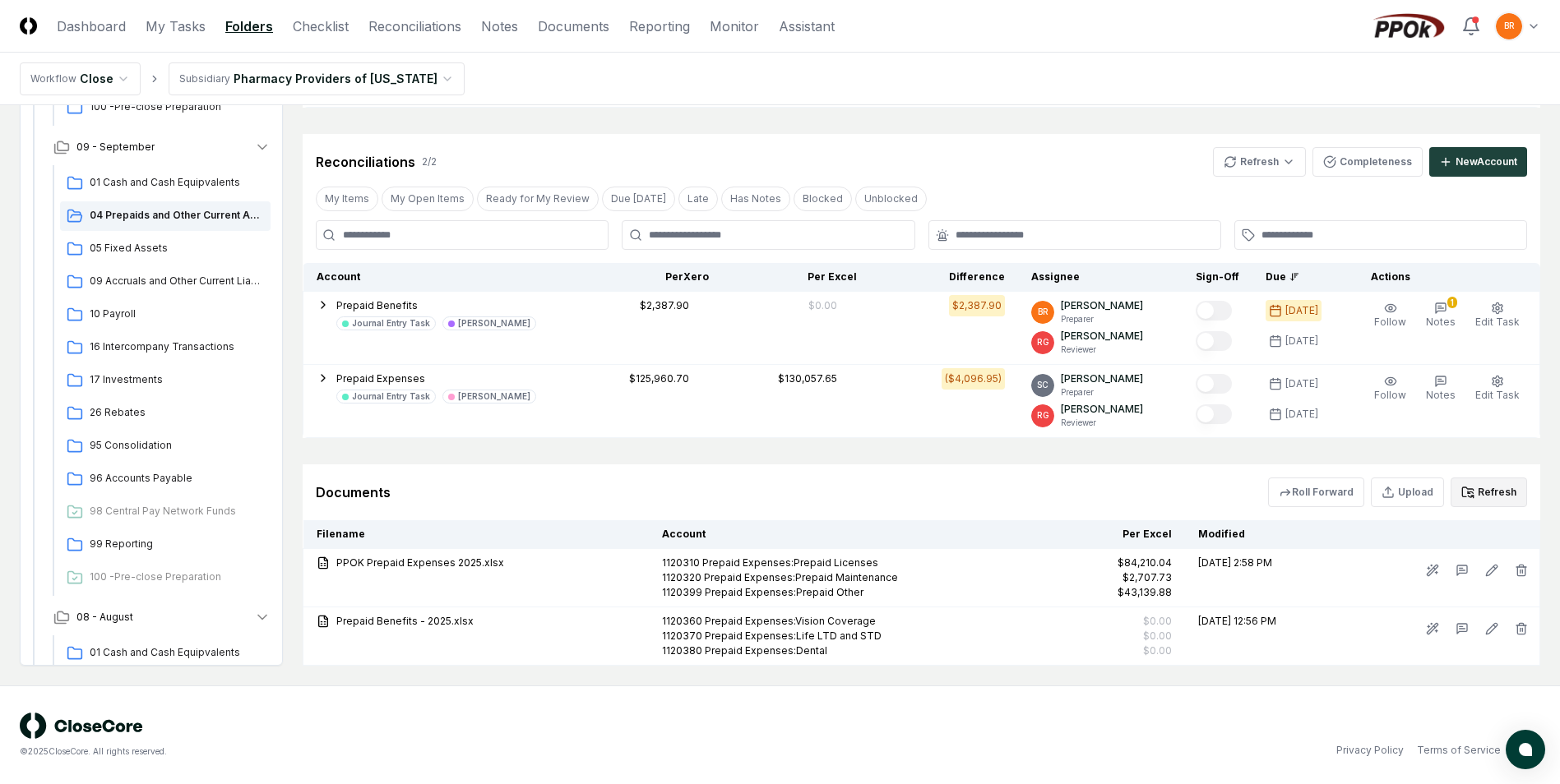
click at [1508, 484] on button "Refresh" at bounding box center [1489, 492] width 76 height 29
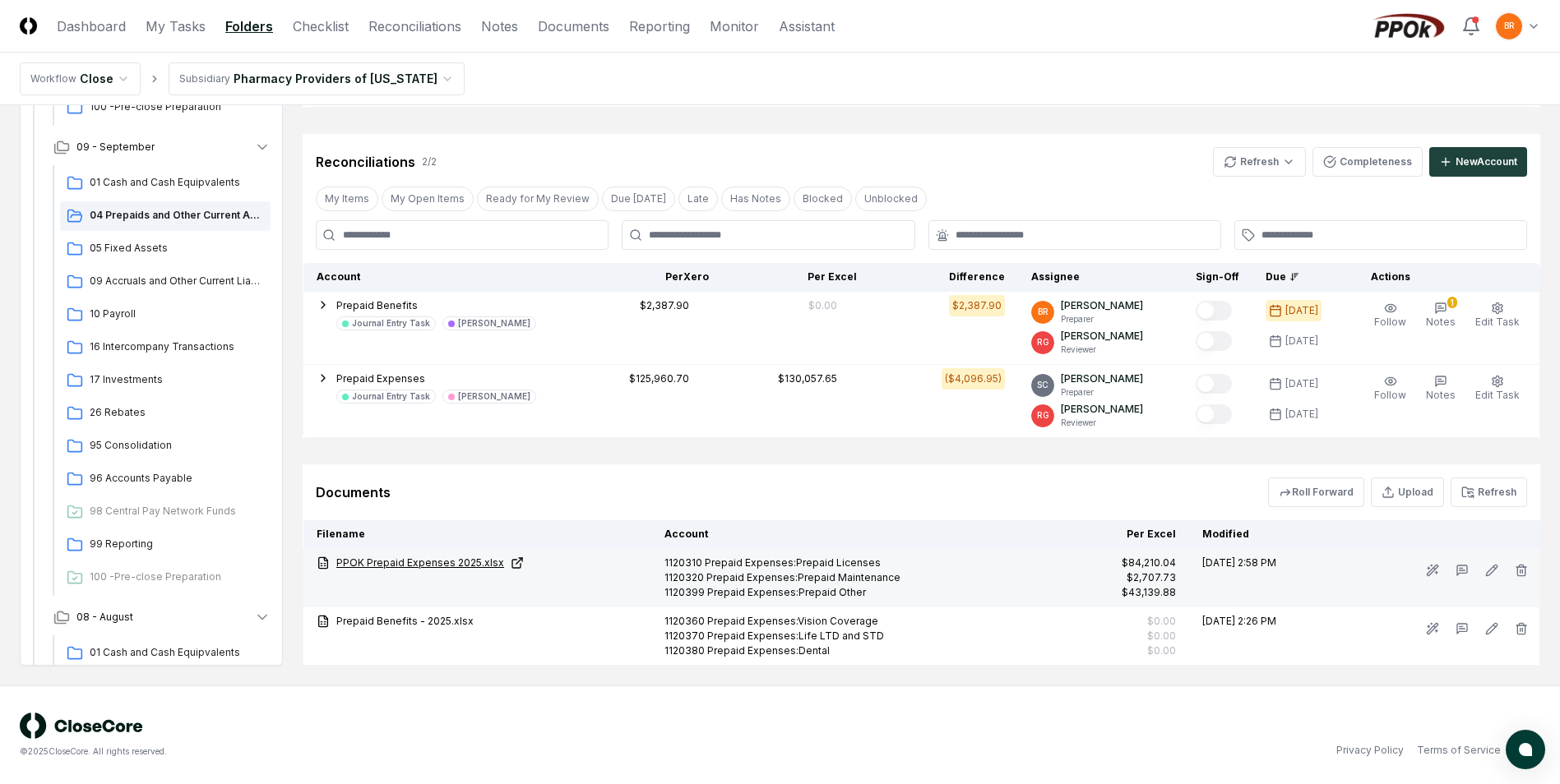
click at [469, 560] on link "PPOK Prepaid Expenses 2025.xlsx" at bounding box center [477, 563] width 321 height 15
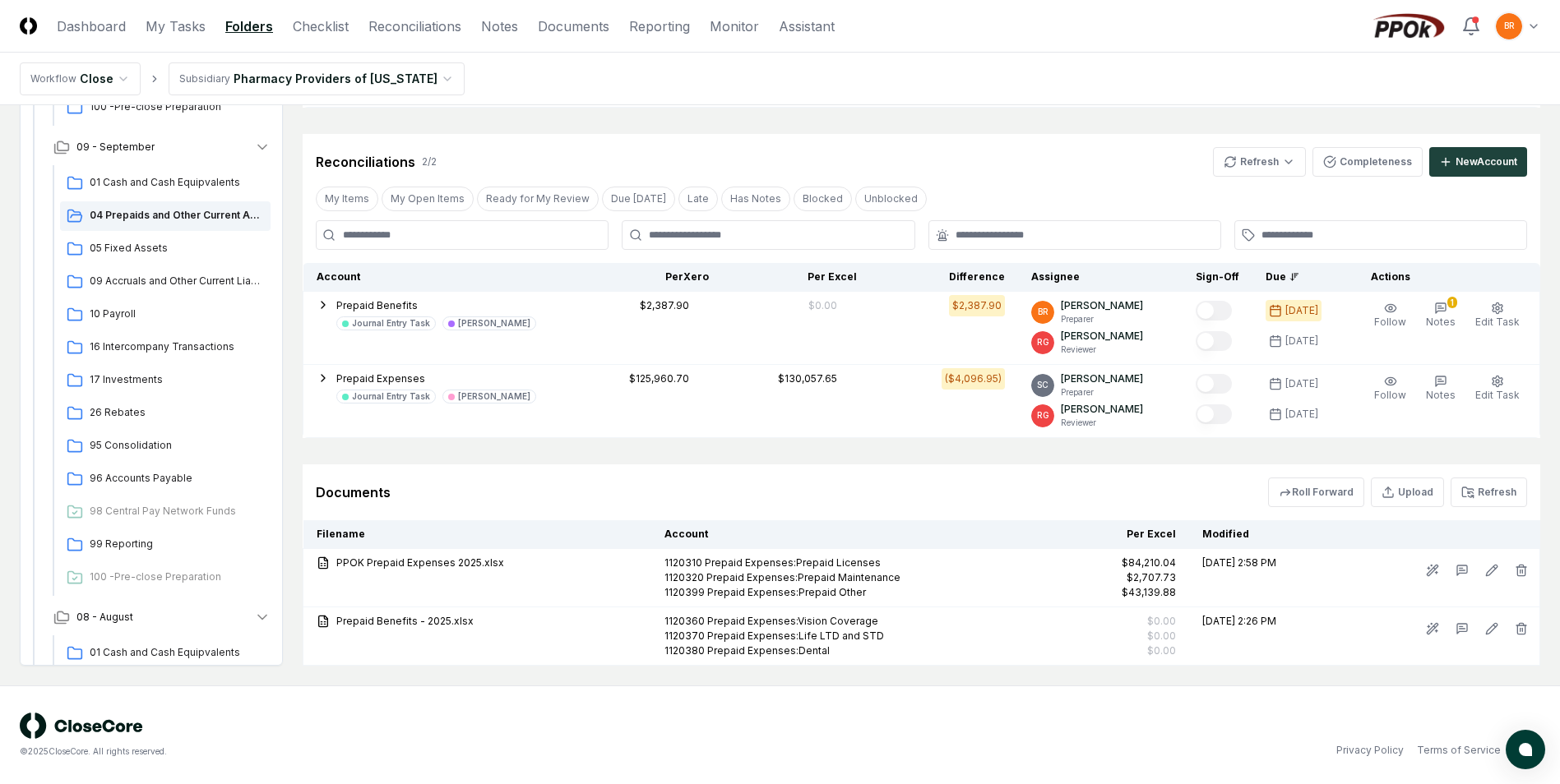
click at [842, 723] on div "© 2025 CloseCore. All rights reserved. Privacy Policy Terms of Service" at bounding box center [779, 734] width 1520 height 45
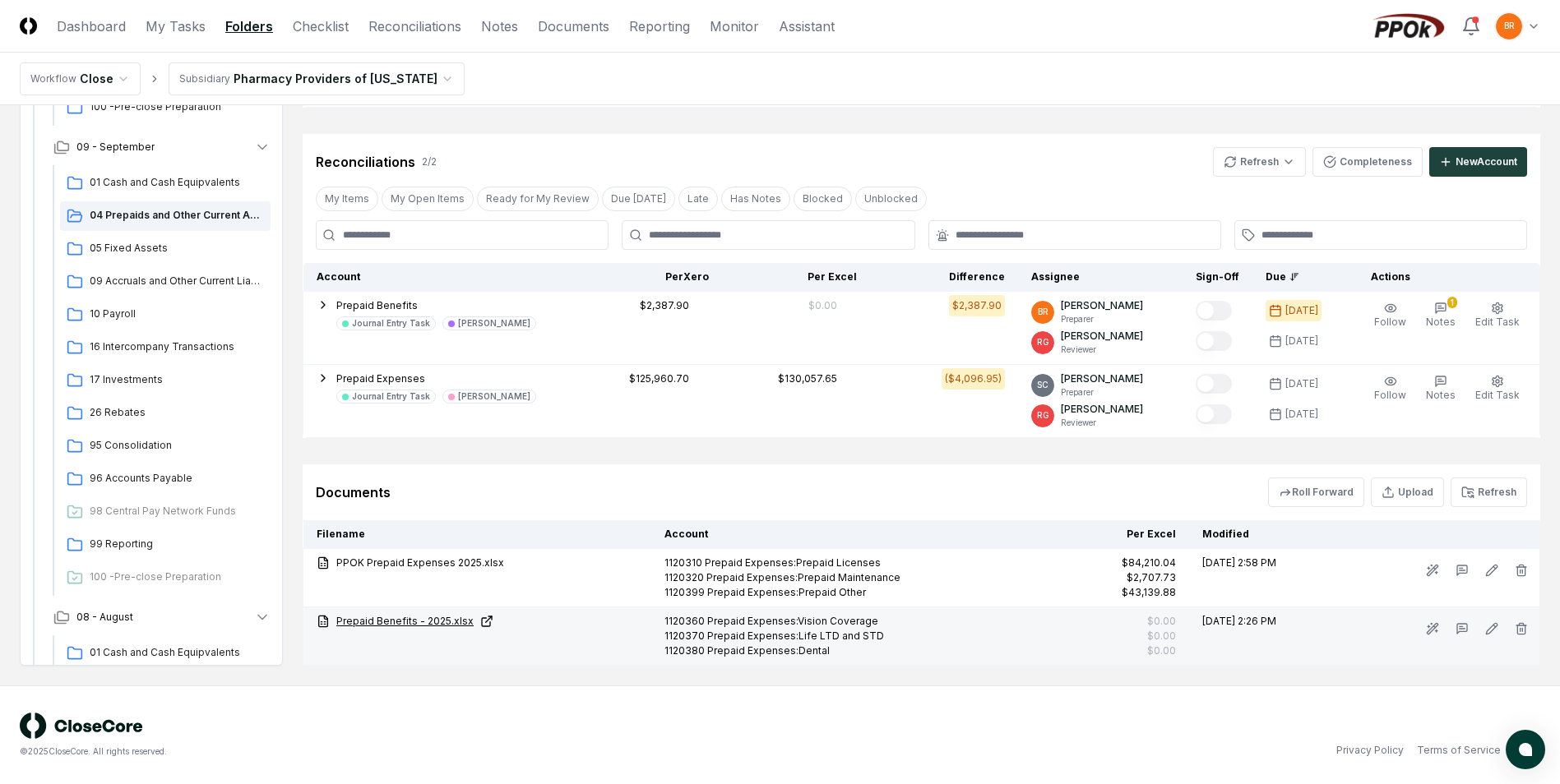
click at [442, 619] on link "Prepaid Benefits - 2025.xlsx" at bounding box center [477, 621] width 321 height 15
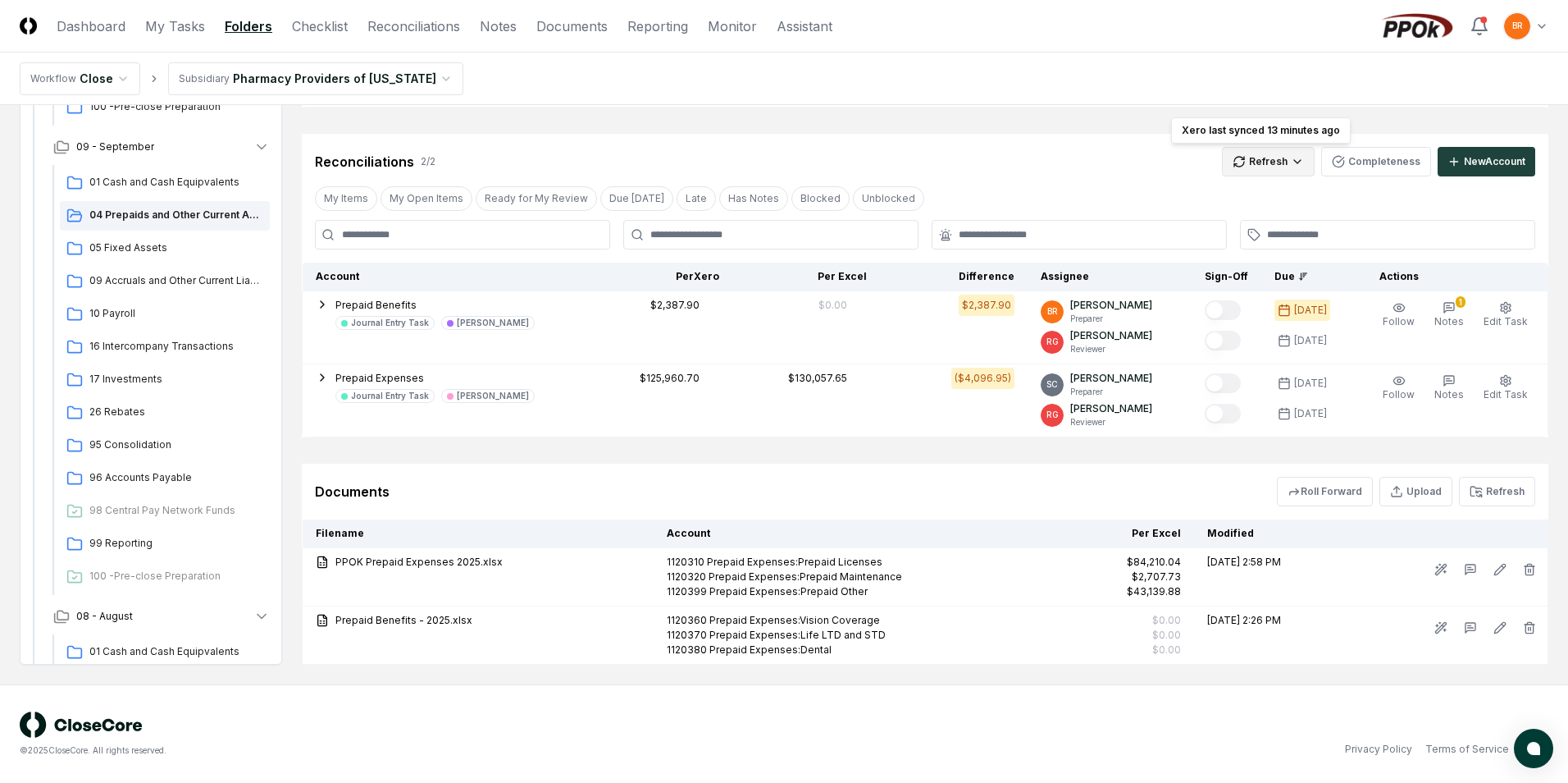
click at [1263, 169] on html "CloseCore Dashboard My Tasks Folders Checklist Reconciliations Notes Documents …" at bounding box center [784, 218] width 1568 height 1130
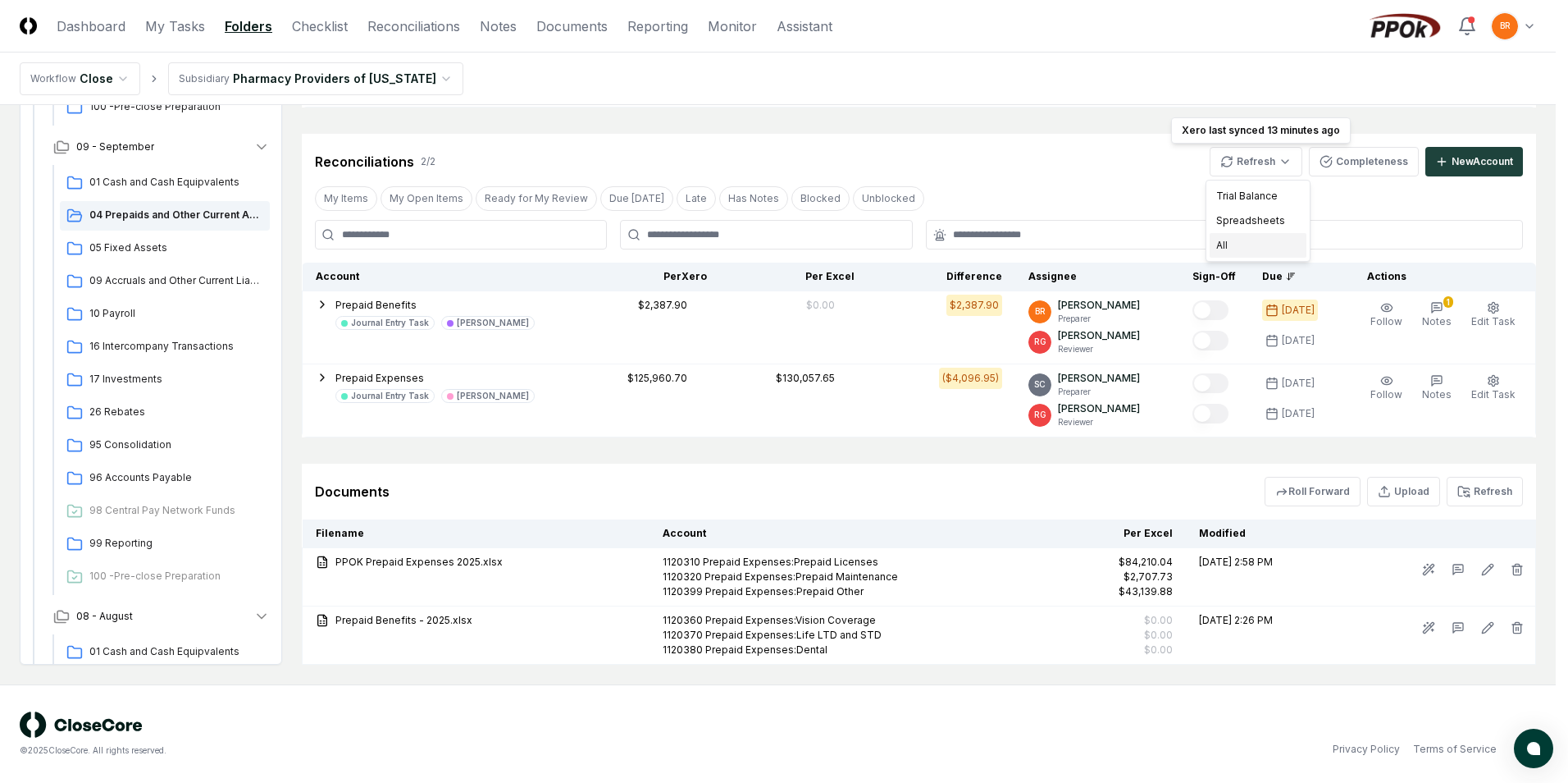
click at [1252, 241] on div "All" at bounding box center [1258, 246] width 97 height 25
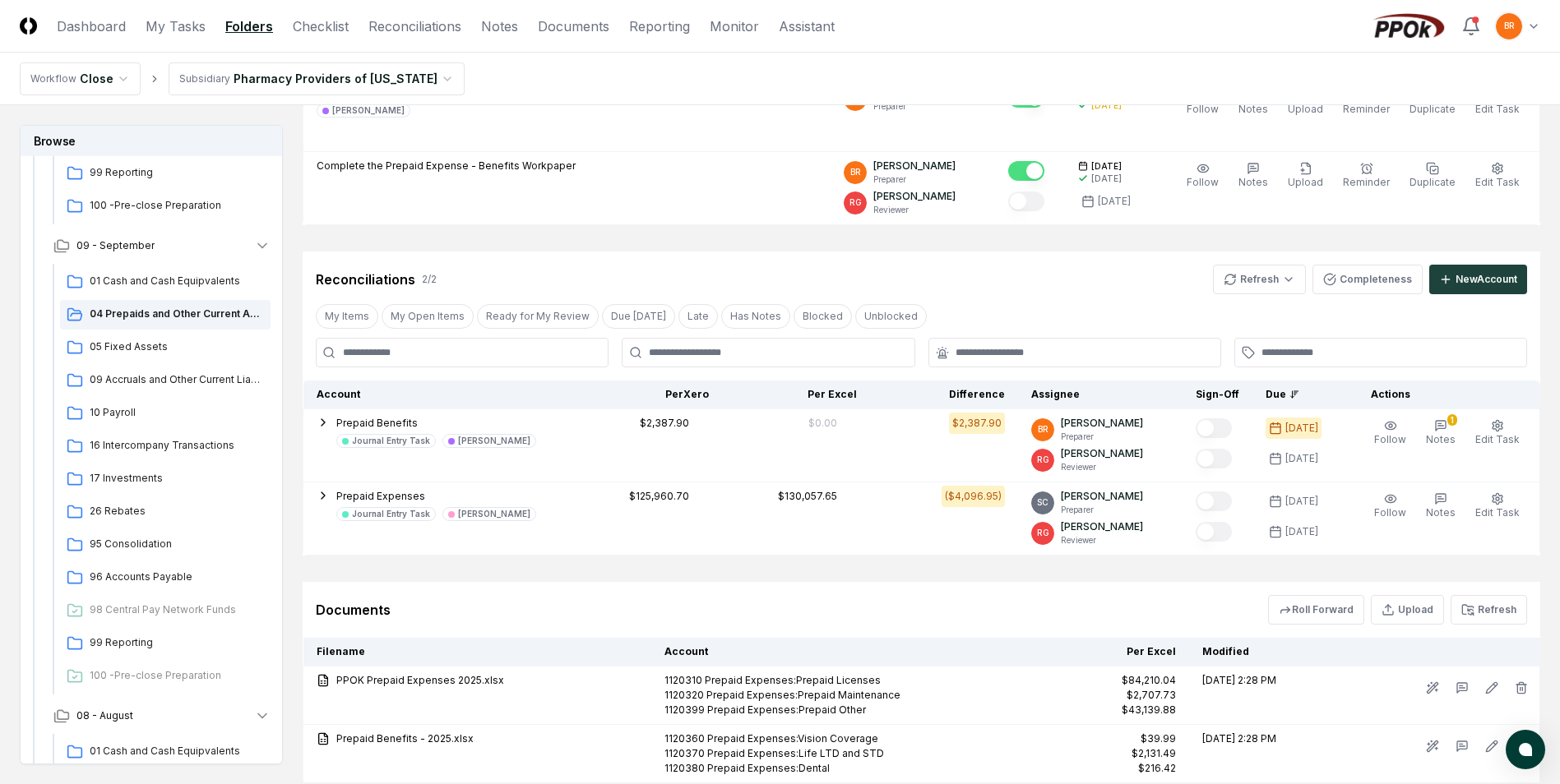
scroll to position [348, 0]
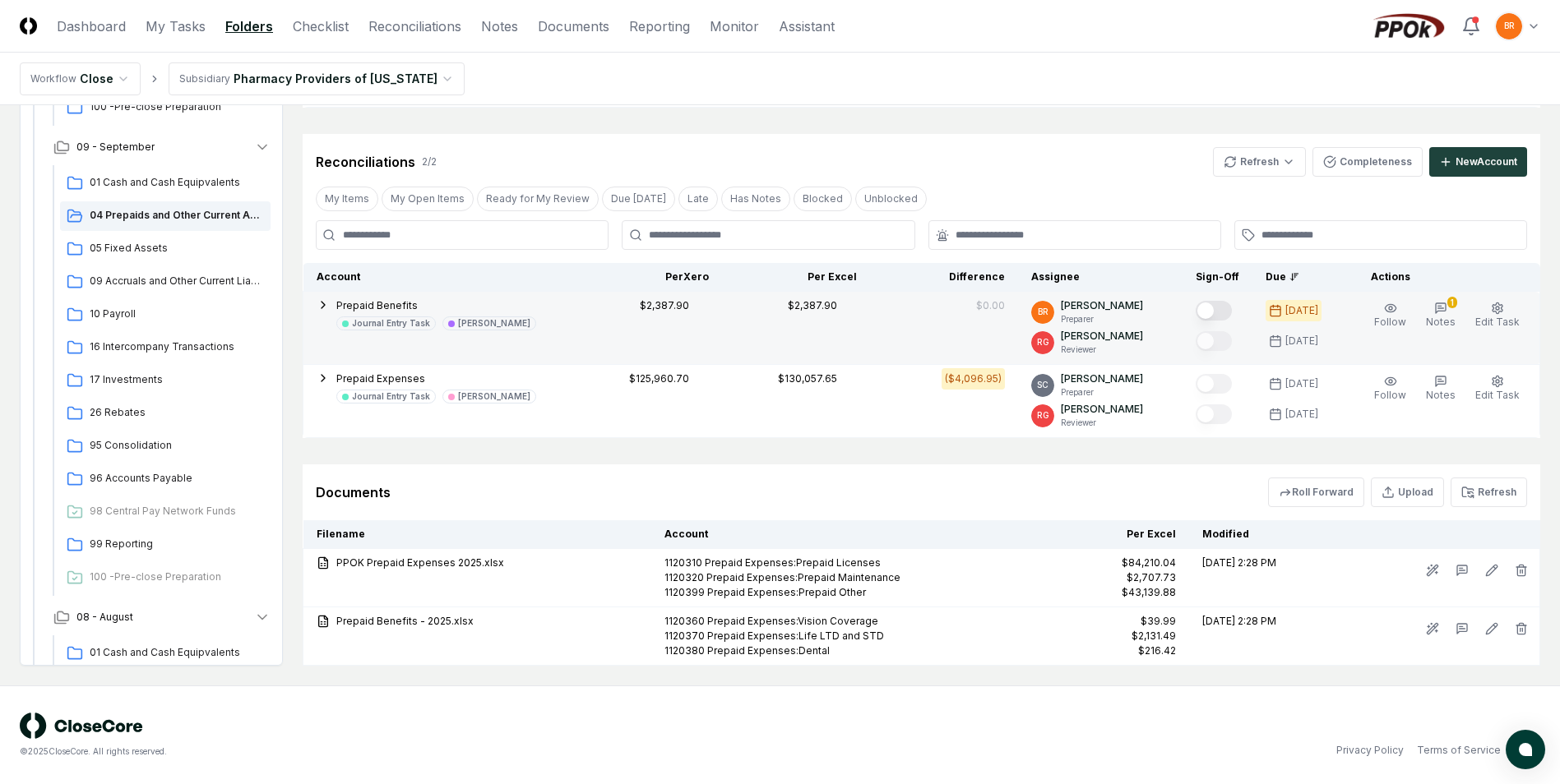
click at [1215, 306] on button "Mark complete" at bounding box center [1213, 310] width 36 height 20
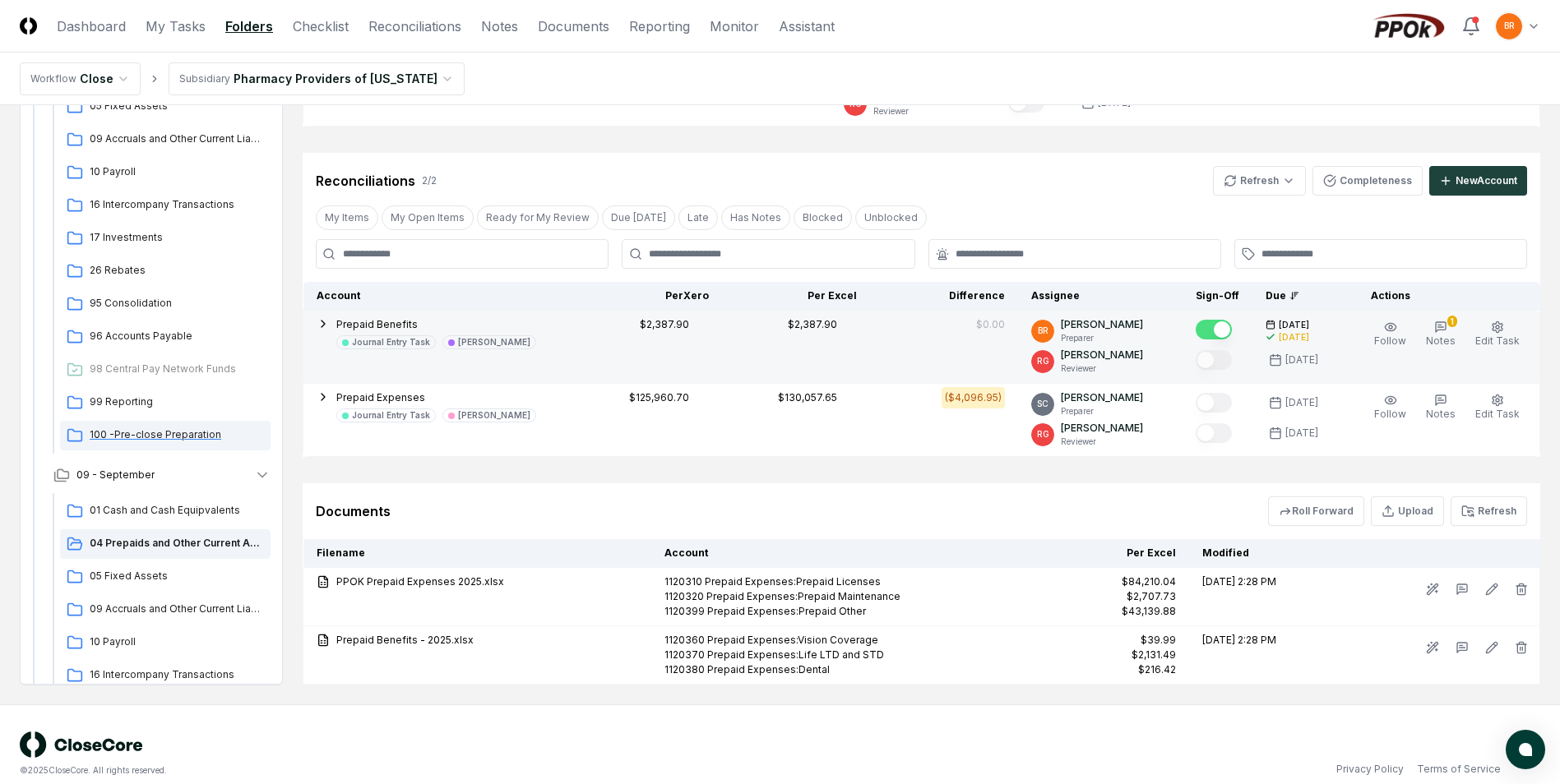
scroll to position [164, 0]
click at [144, 577] on span "05 Fixed Assets" at bounding box center [177, 574] width 174 height 15
